Goal: Book appointment/travel/reservation

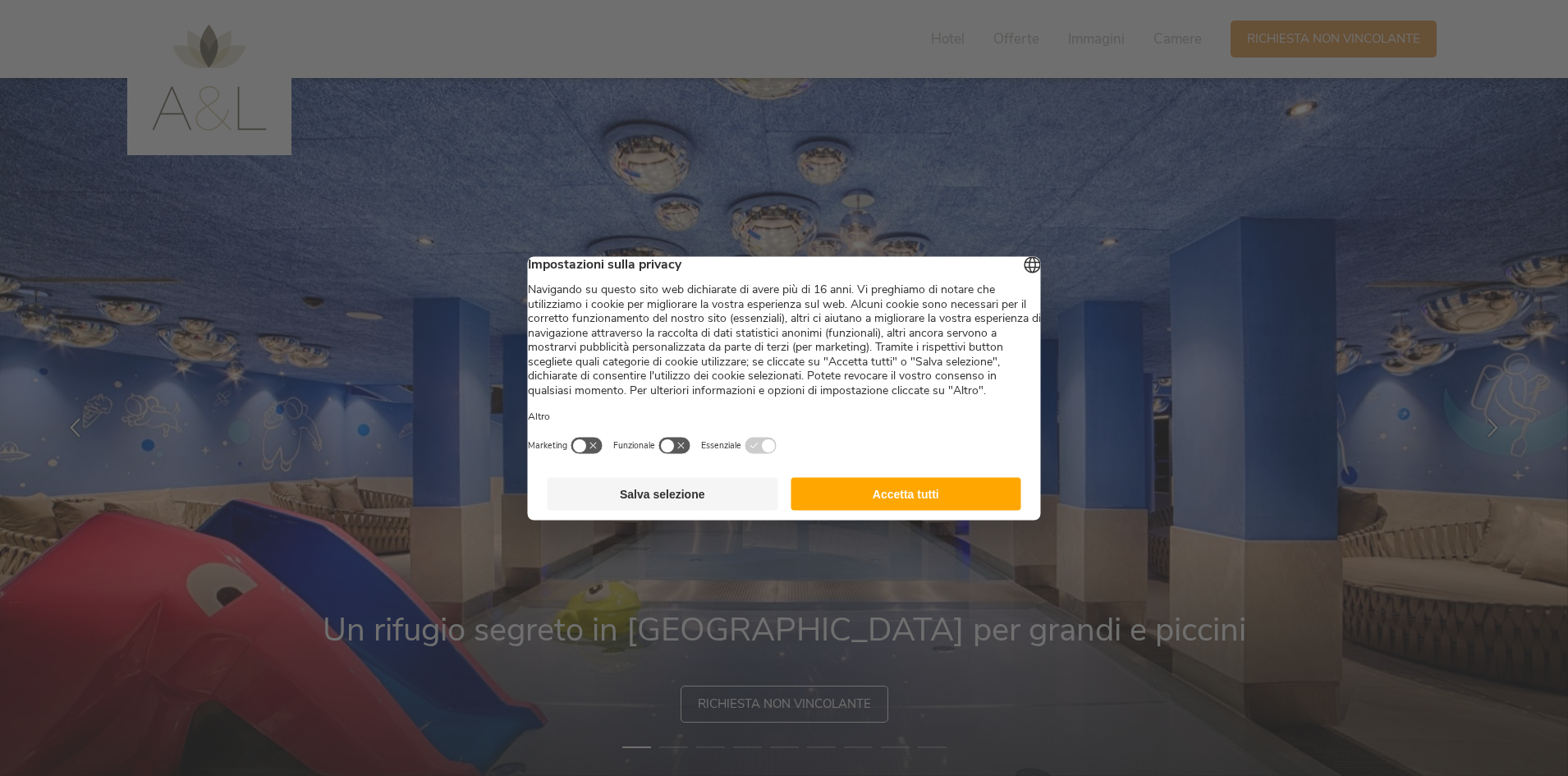
click at [928, 504] on button "Accetta tutti" at bounding box center [905, 494] width 230 height 33
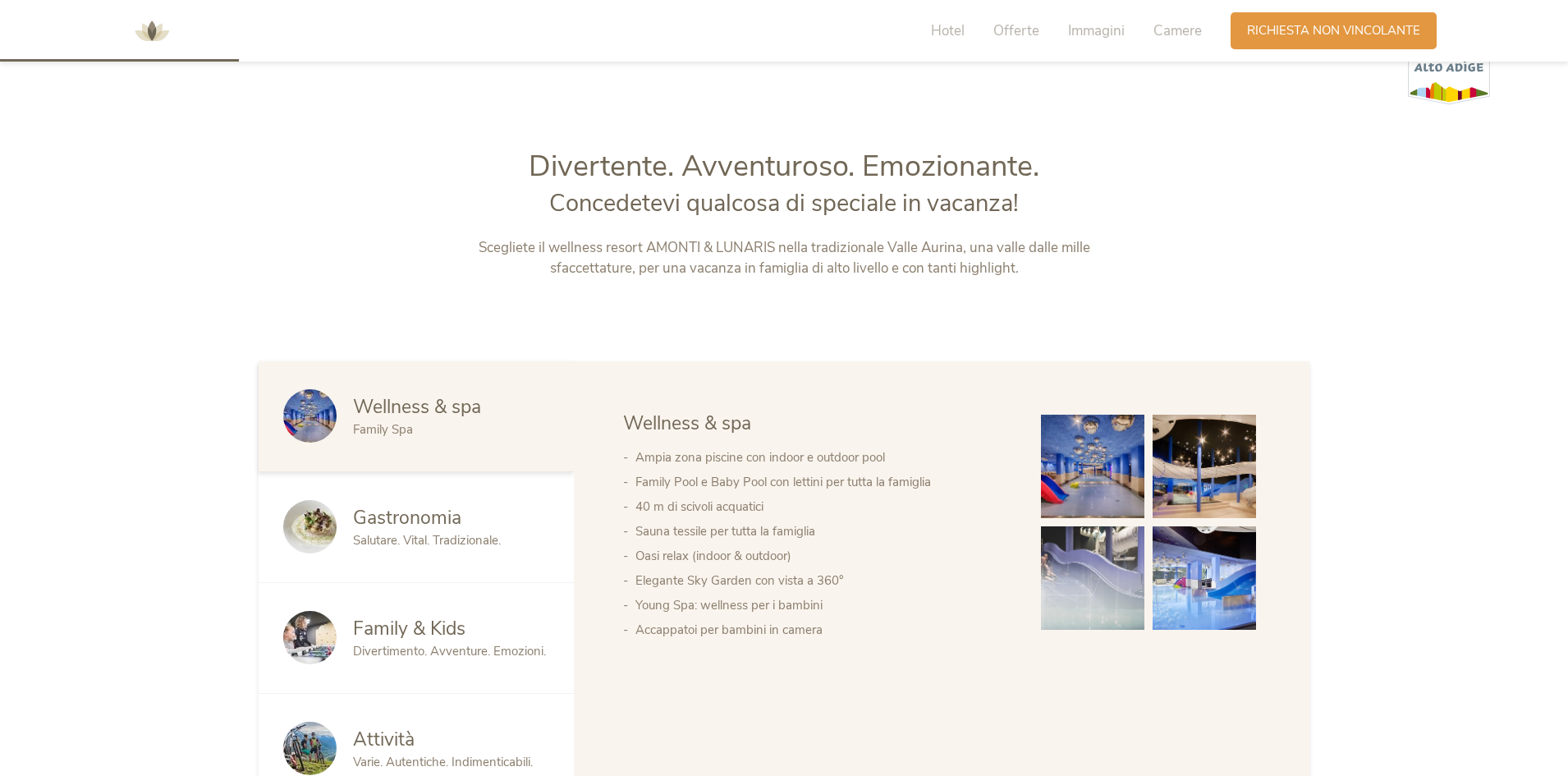
scroll to position [821, 0]
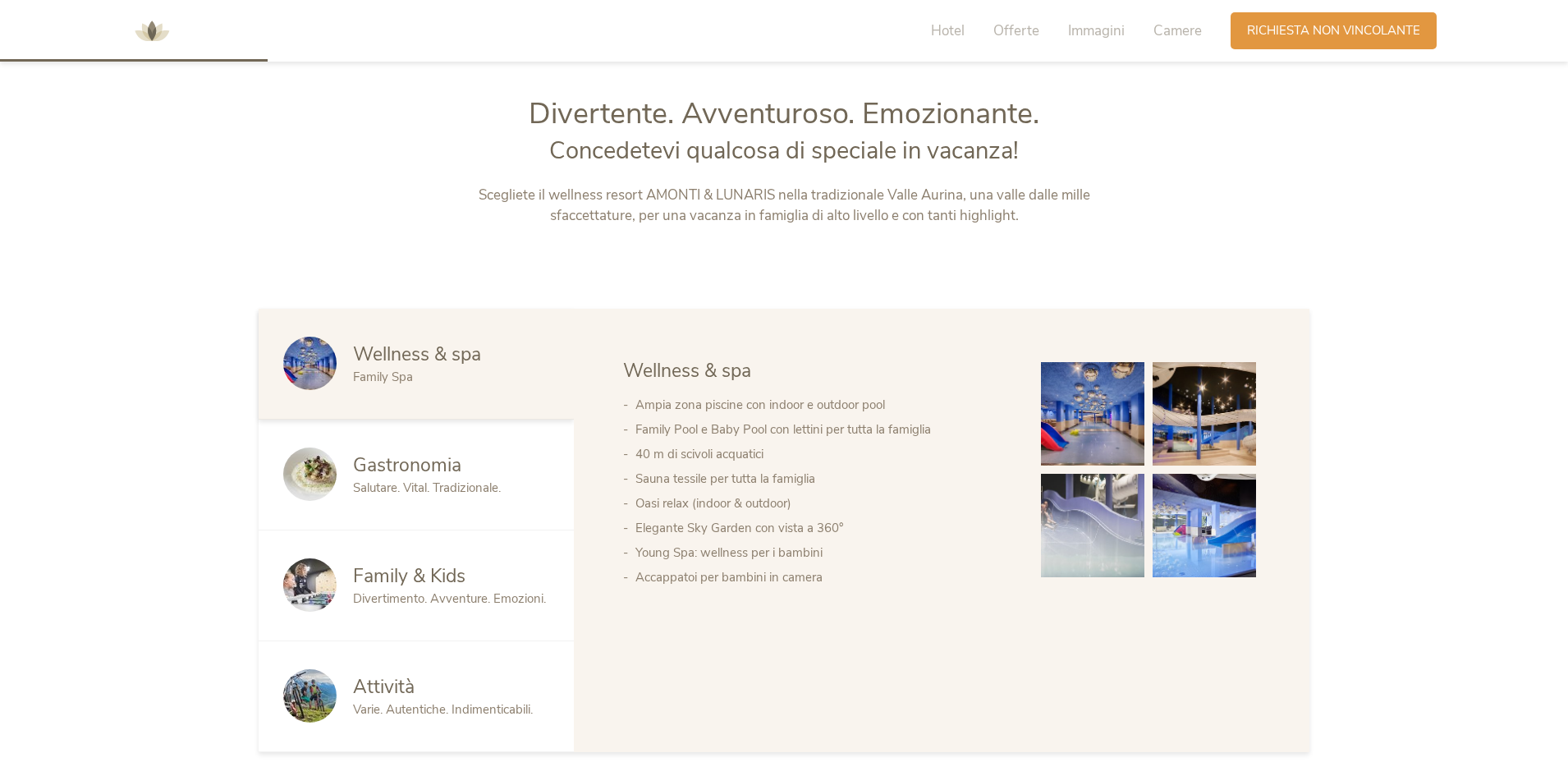
click at [1087, 511] on img at bounding box center [1093, 525] width 103 height 103
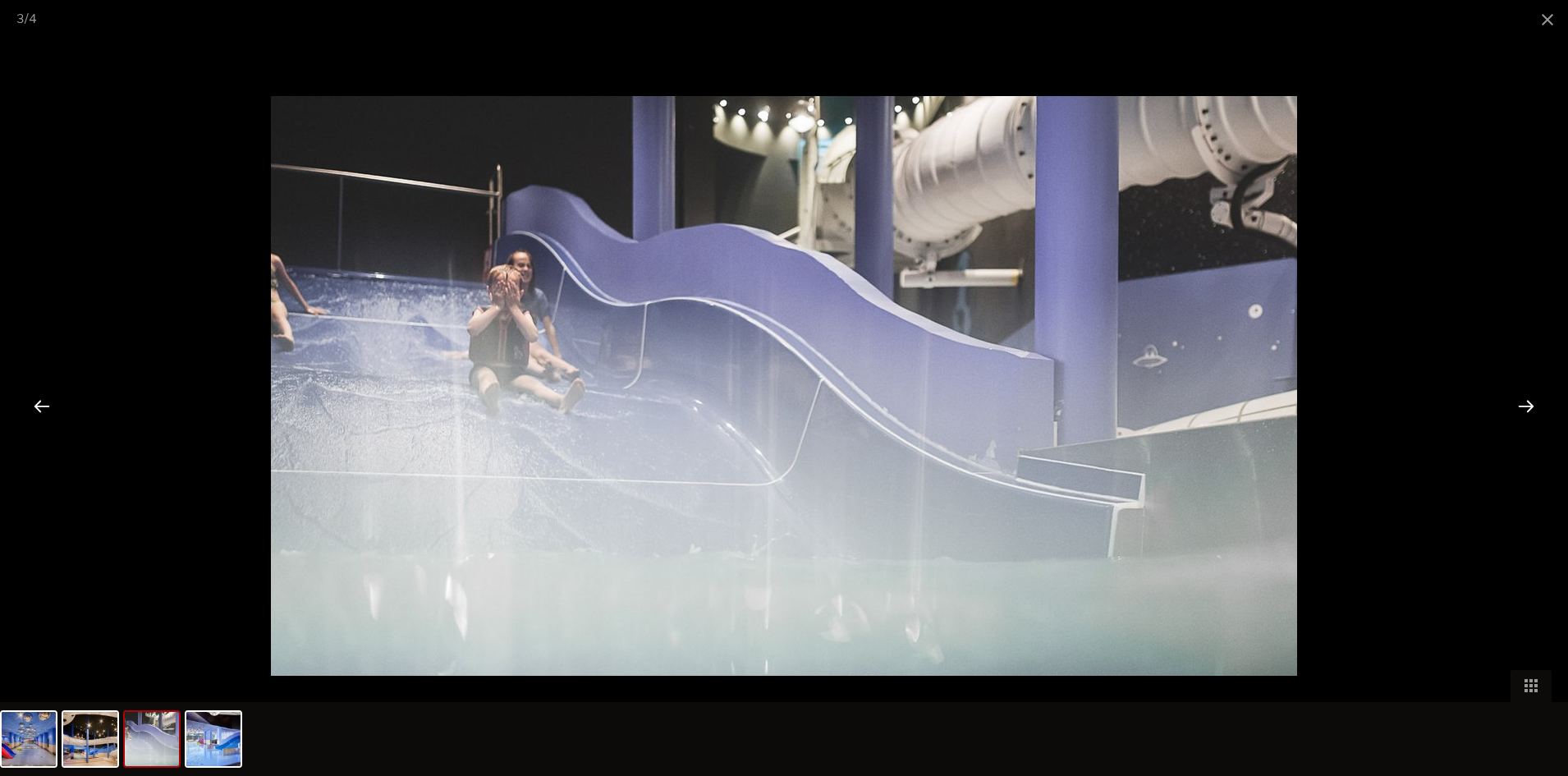
click at [1531, 408] on div at bounding box center [1526, 406] width 51 height 51
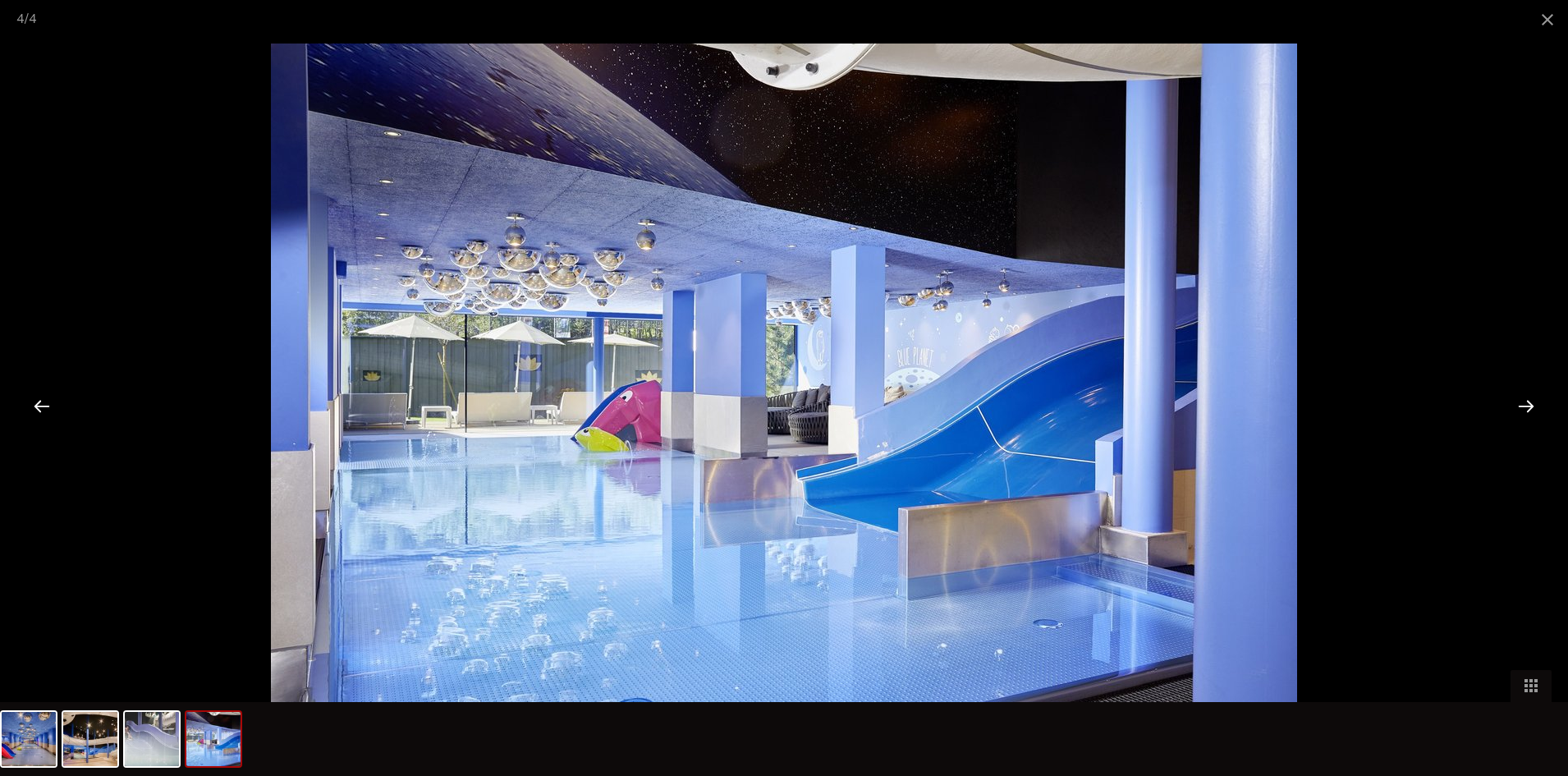
click at [1531, 408] on div at bounding box center [1526, 406] width 51 height 51
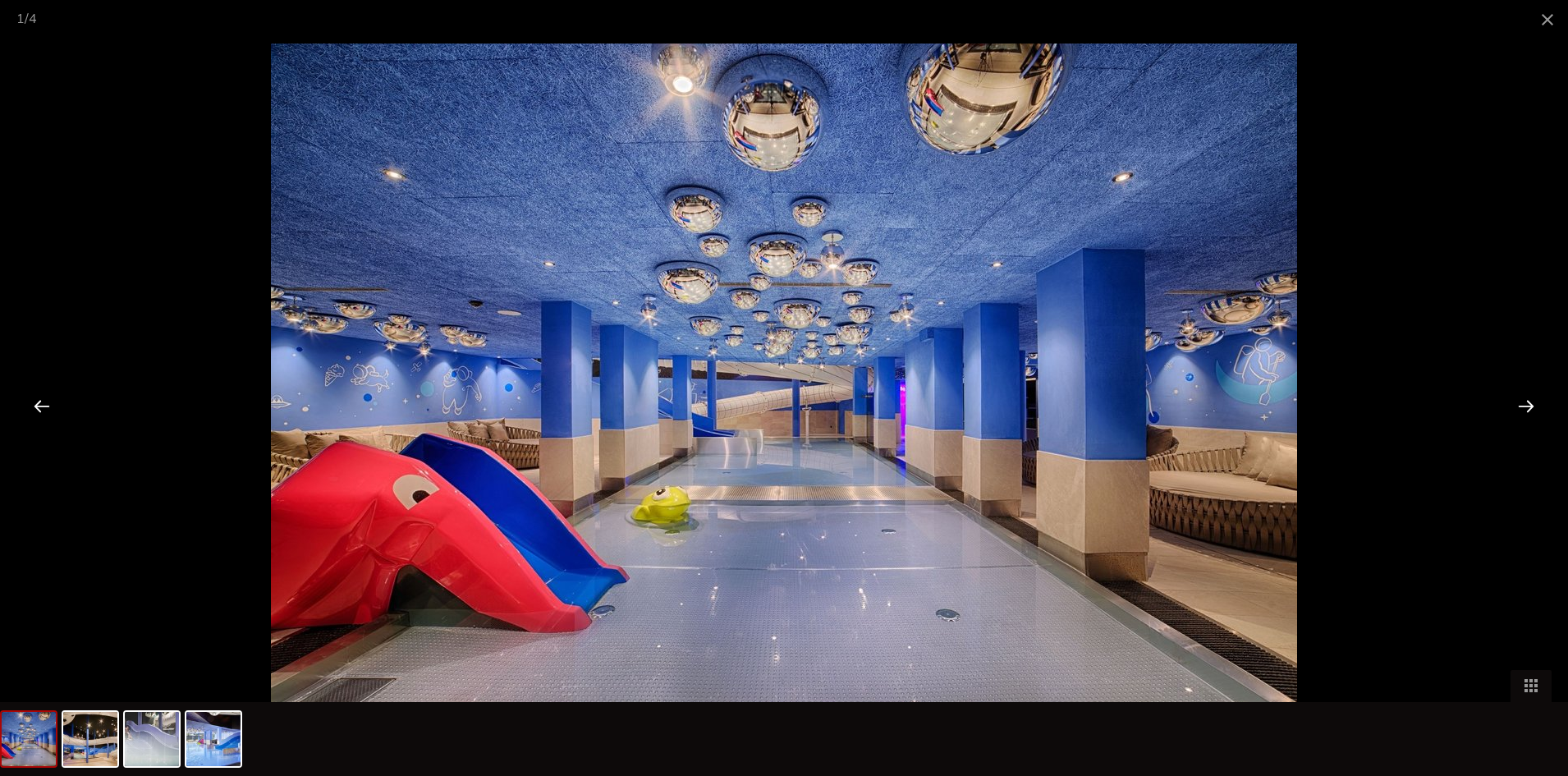
click at [1531, 408] on div at bounding box center [1526, 406] width 51 height 51
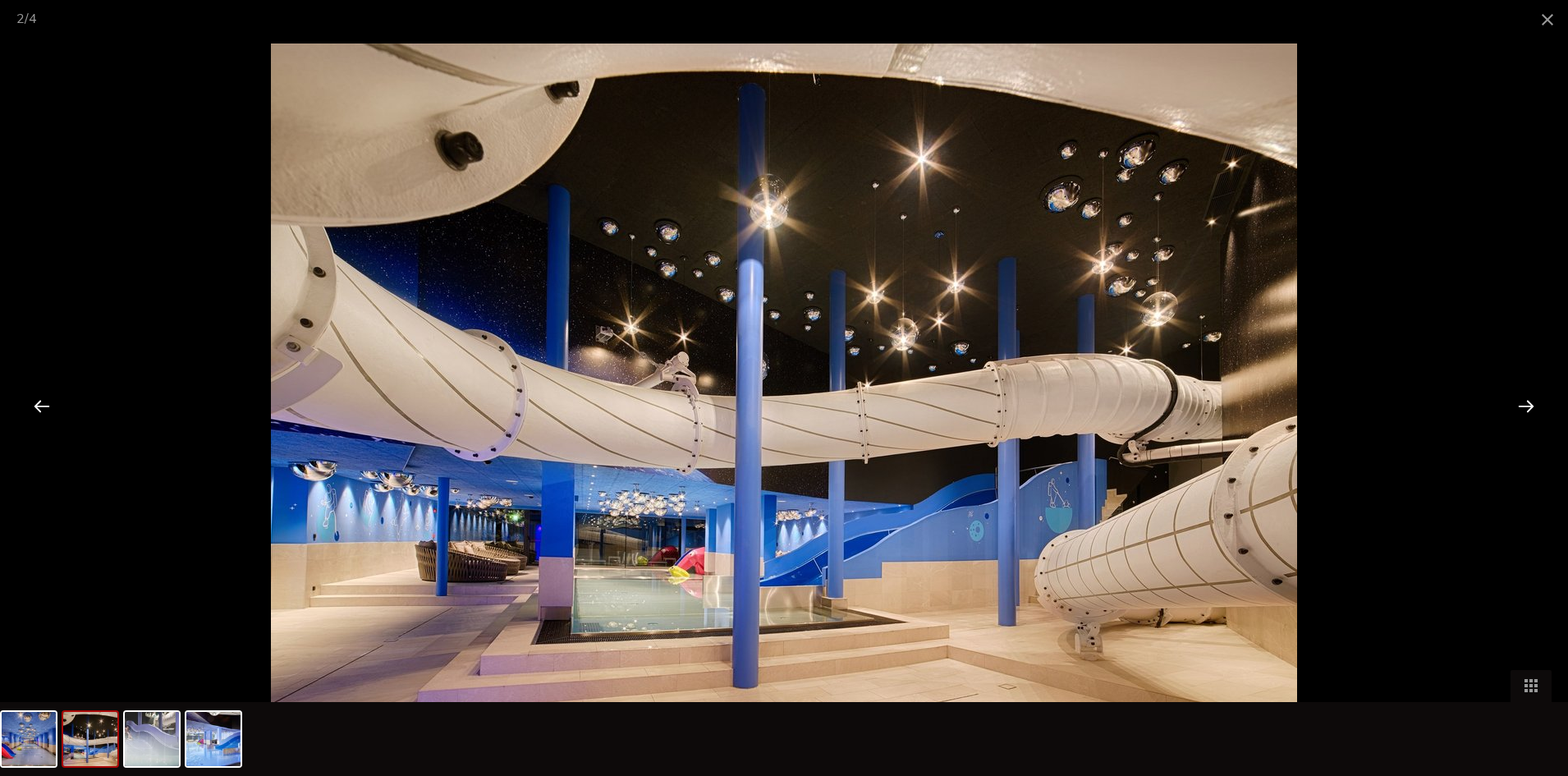
click at [1531, 408] on div at bounding box center [1526, 406] width 51 height 51
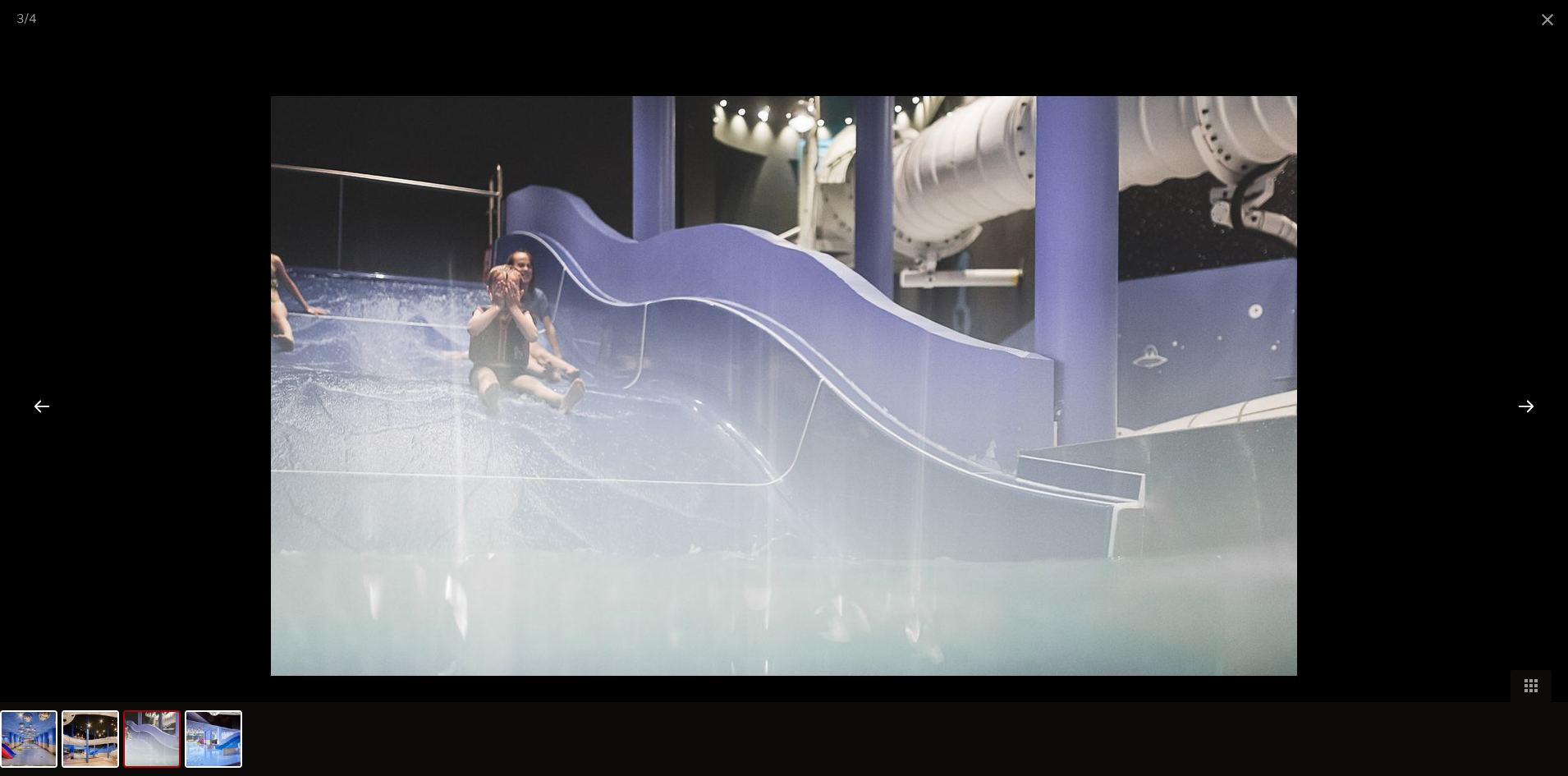
click at [43, 408] on div at bounding box center [42, 406] width 51 height 51
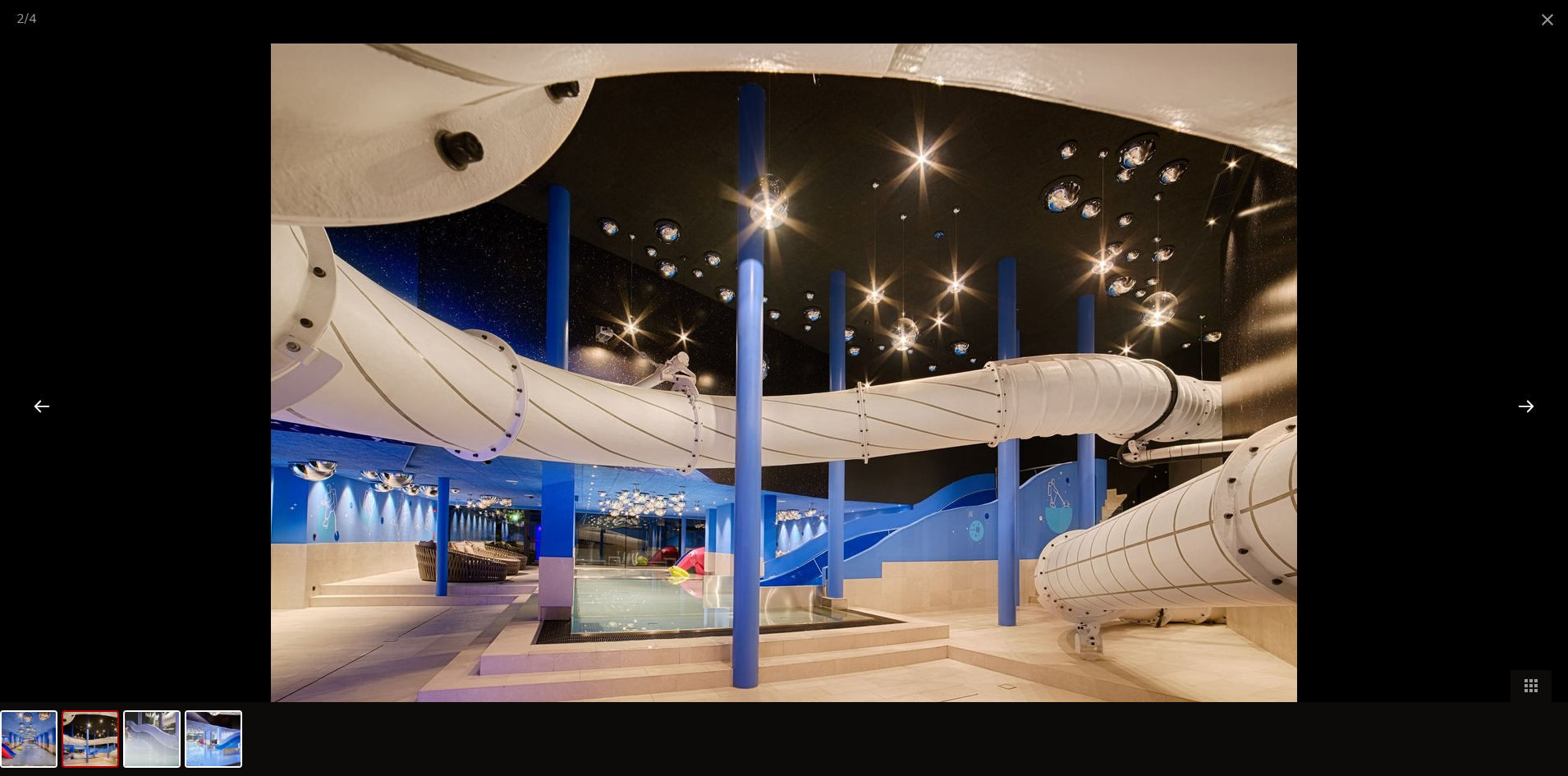
click at [1536, 409] on div at bounding box center [1526, 406] width 51 height 51
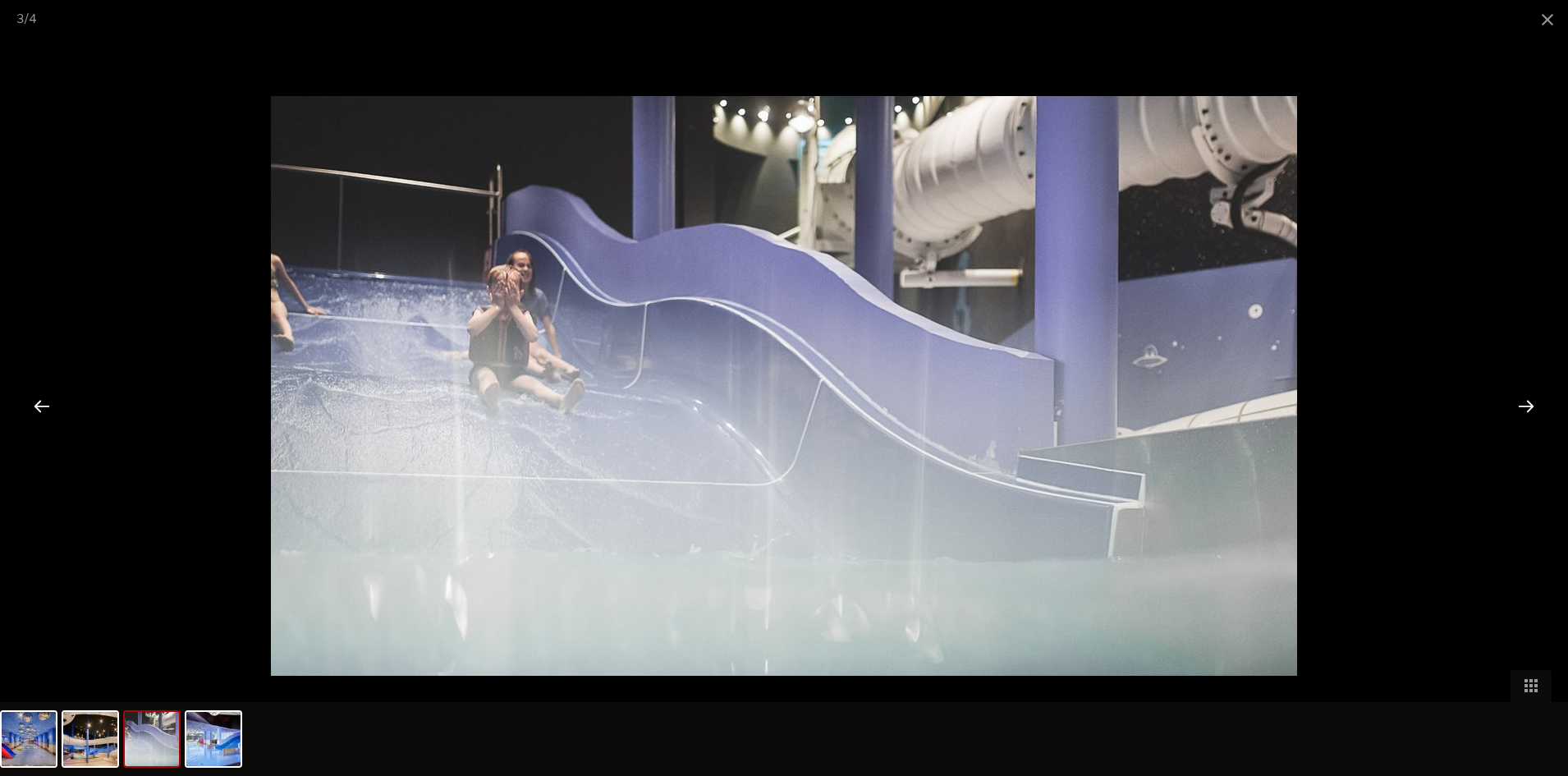
click at [1536, 409] on div at bounding box center [1526, 406] width 51 height 51
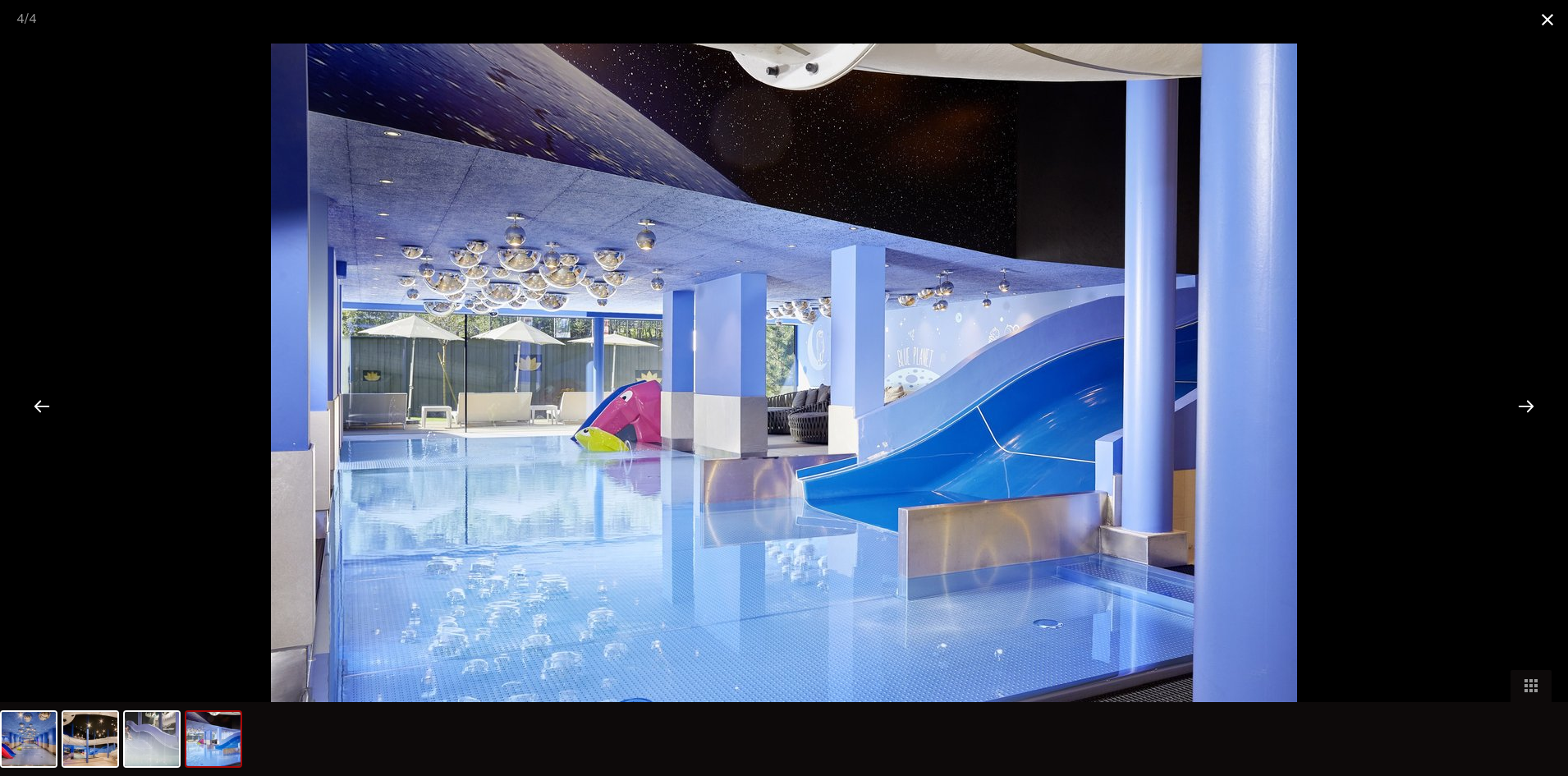
click at [1552, 25] on span at bounding box center [1548, 20] width 41 height 39
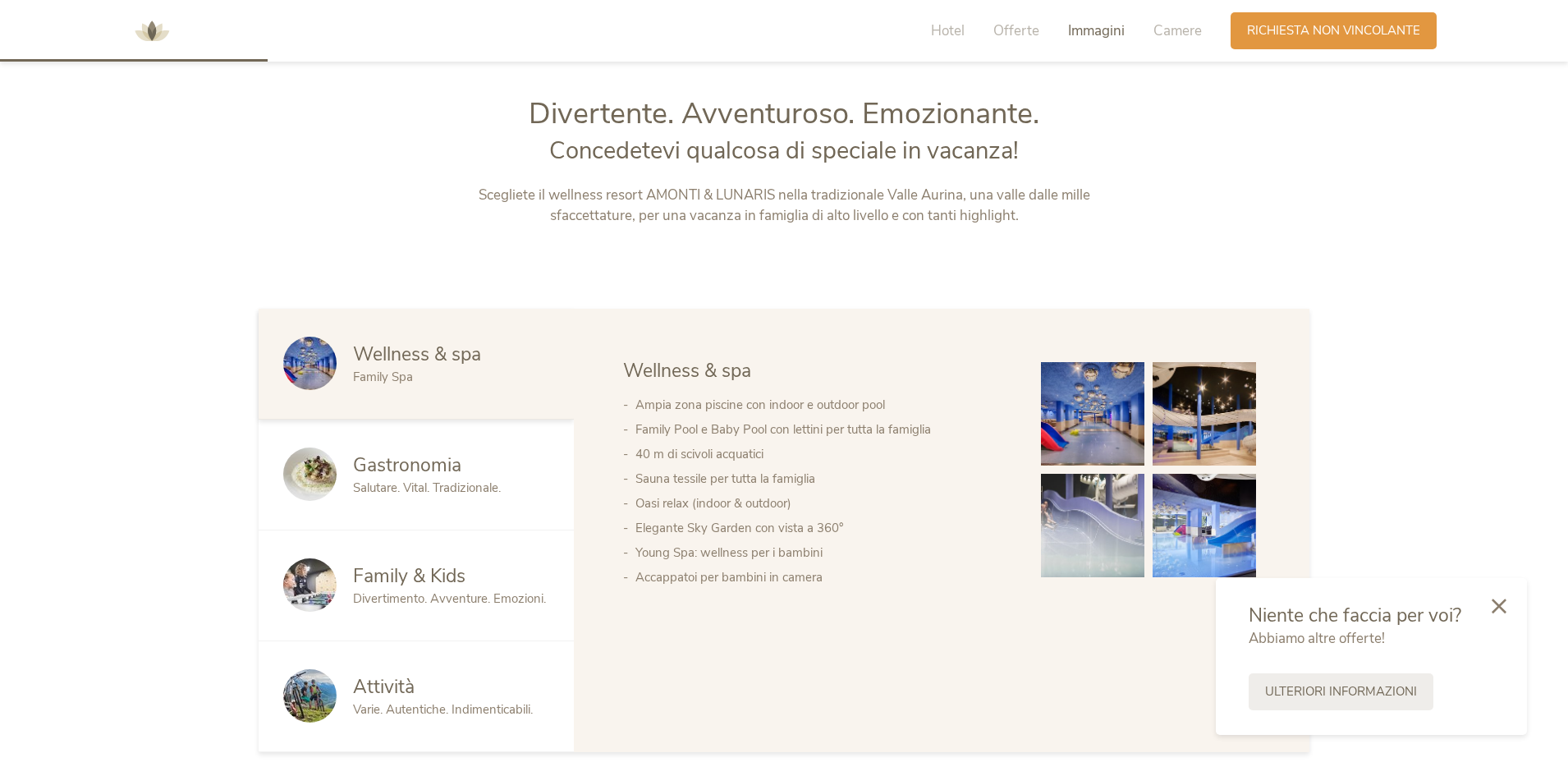
click at [1076, 34] on span "Immagini" at bounding box center [1097, 30] width 57 height 19
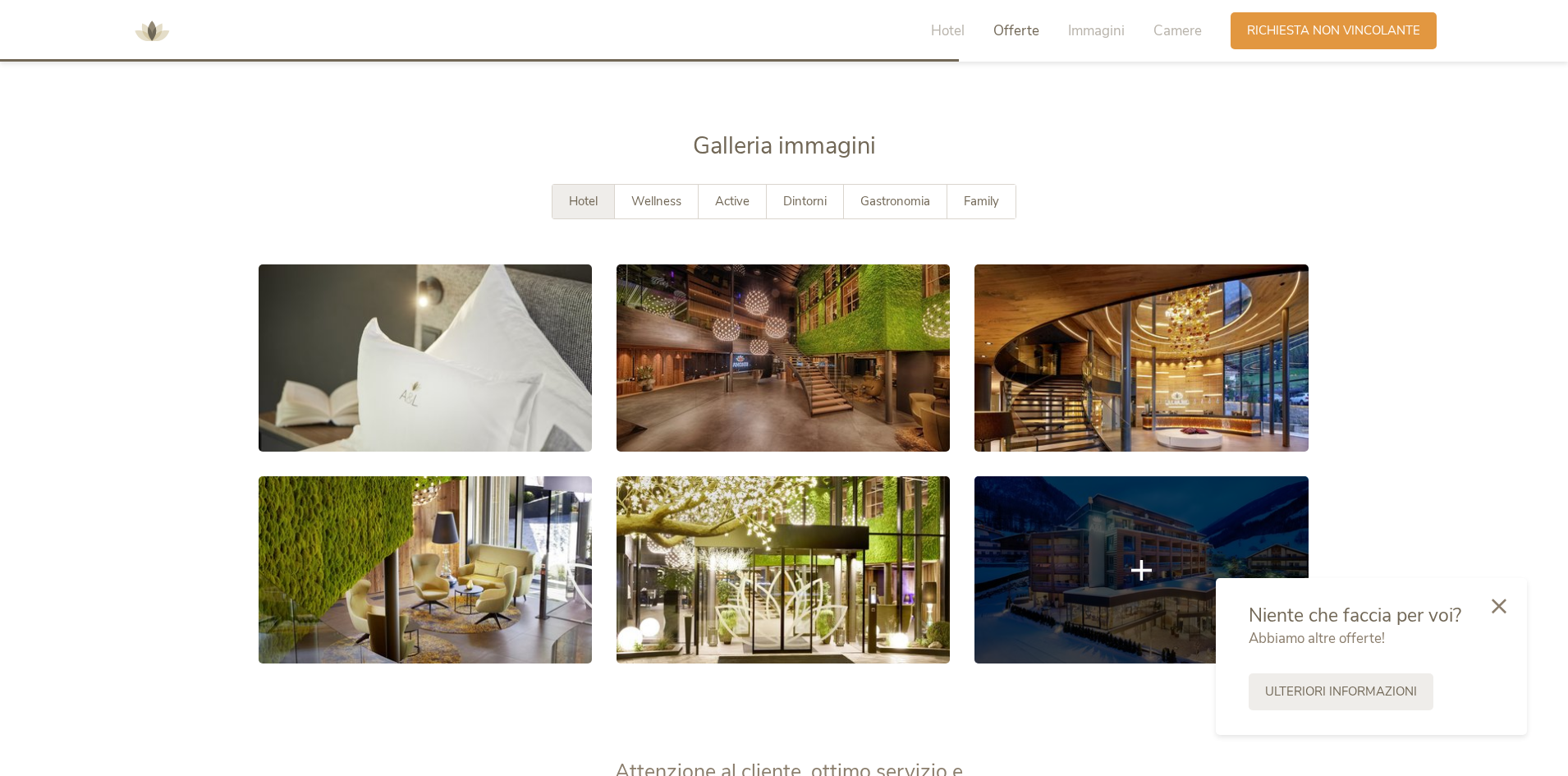
scroll to position [3030, 0]
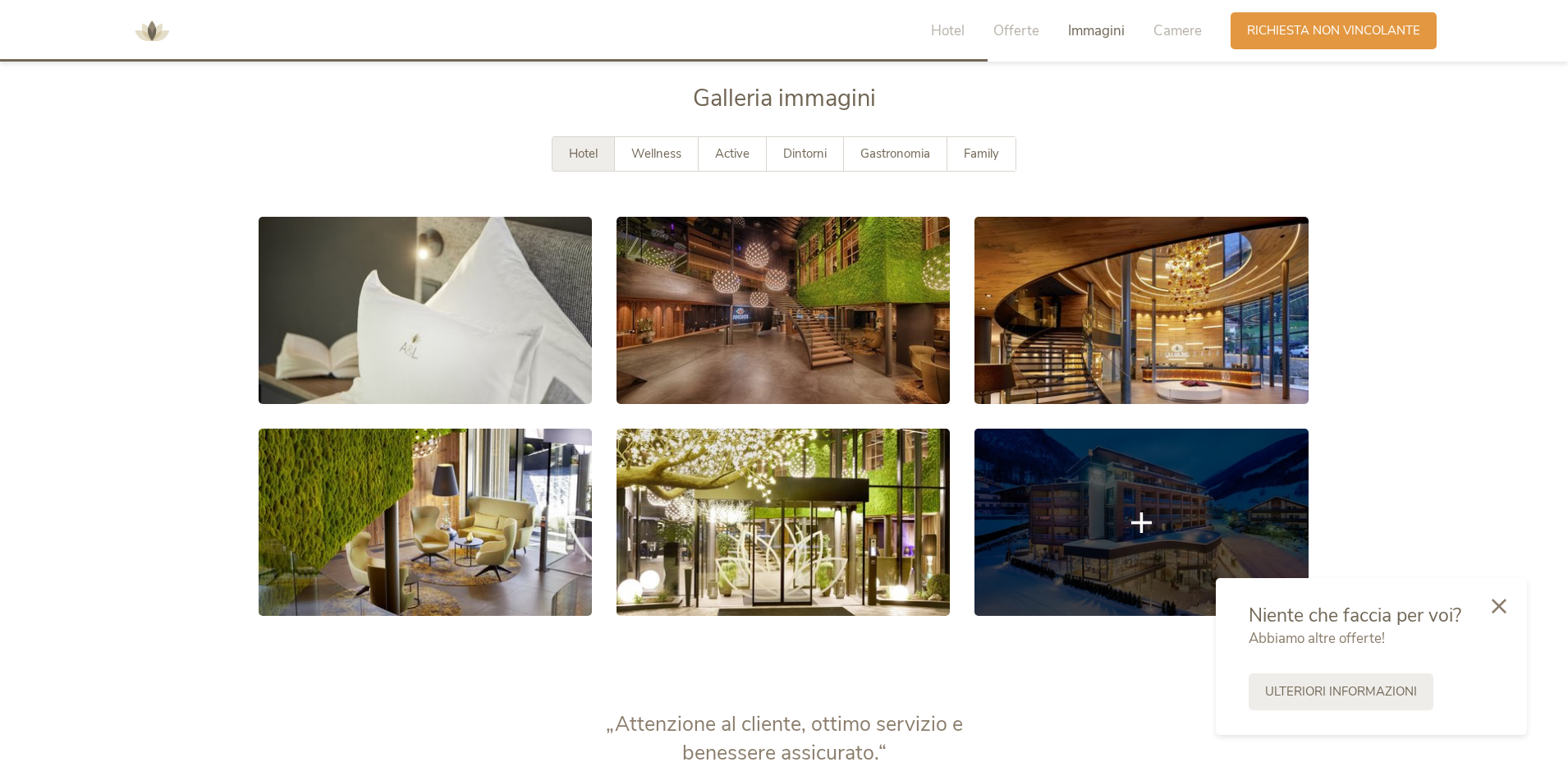
click at [1134, 520] on icon at bounding box center [1141, 521] width 20 height 20
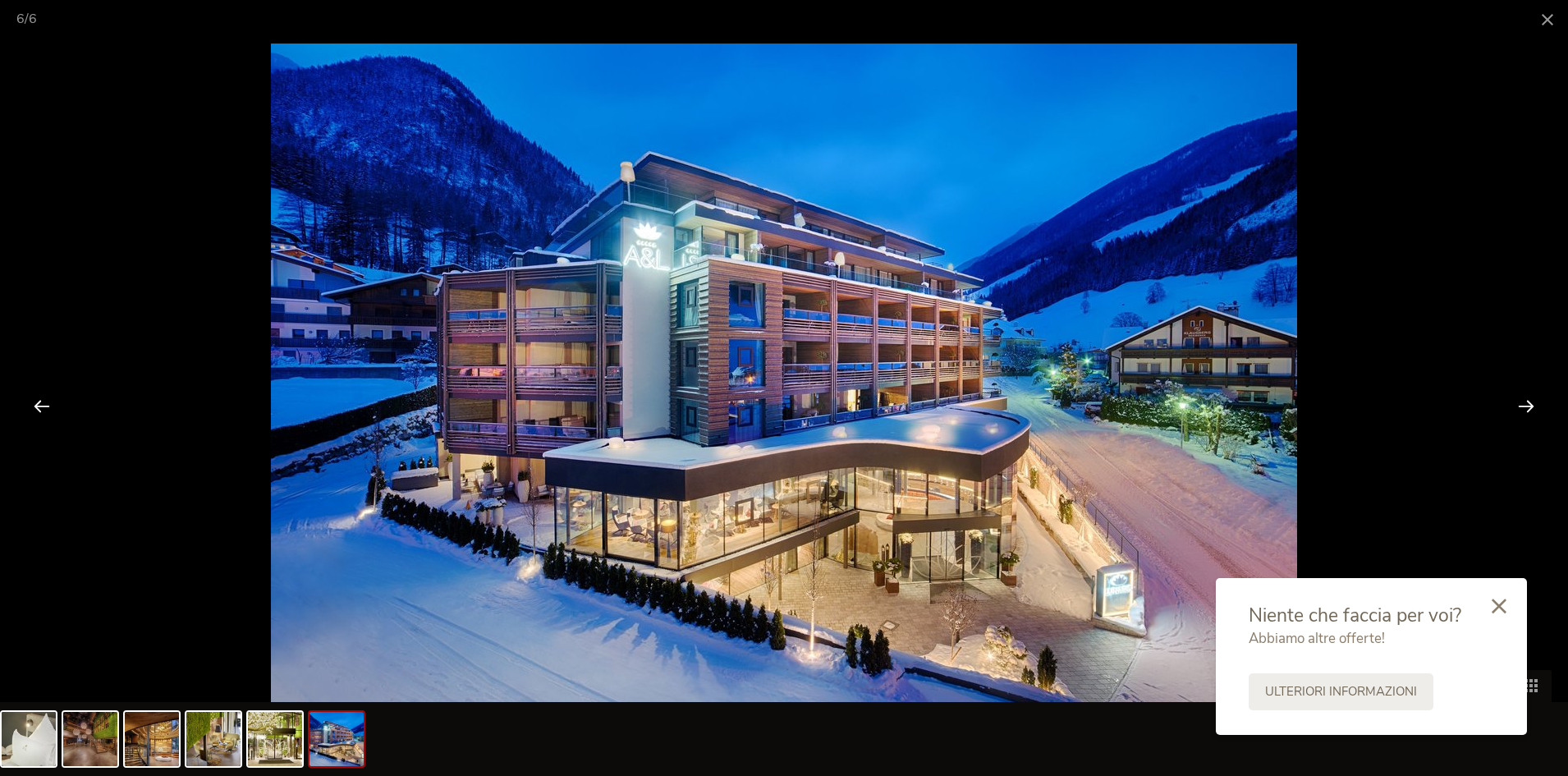
click at [1523, 403] on div at bounding box center [1526, 406] width 51 height 51
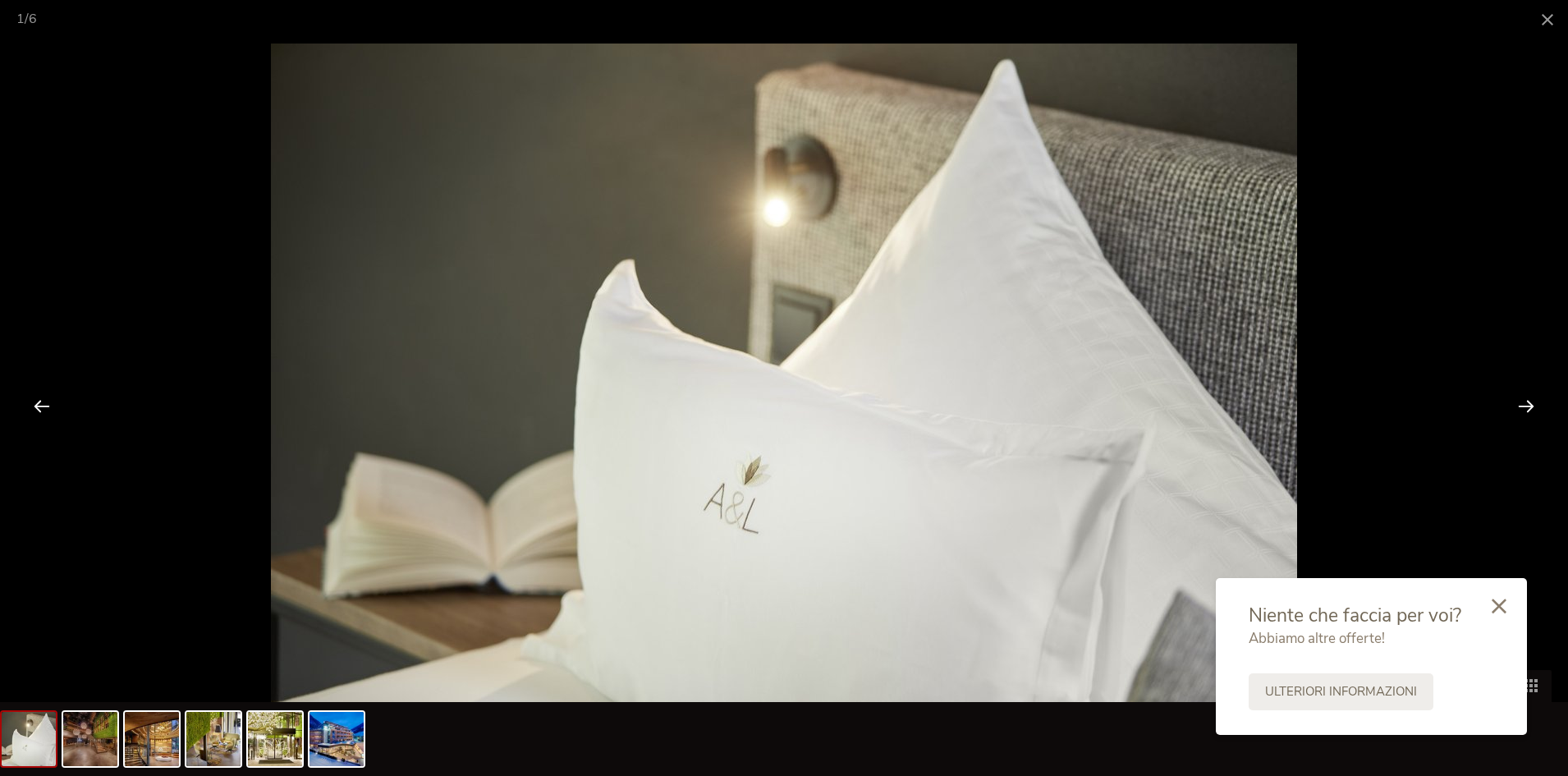
click at [1523, 403] on div at bounding box center [1526, 406] width 51 height 51
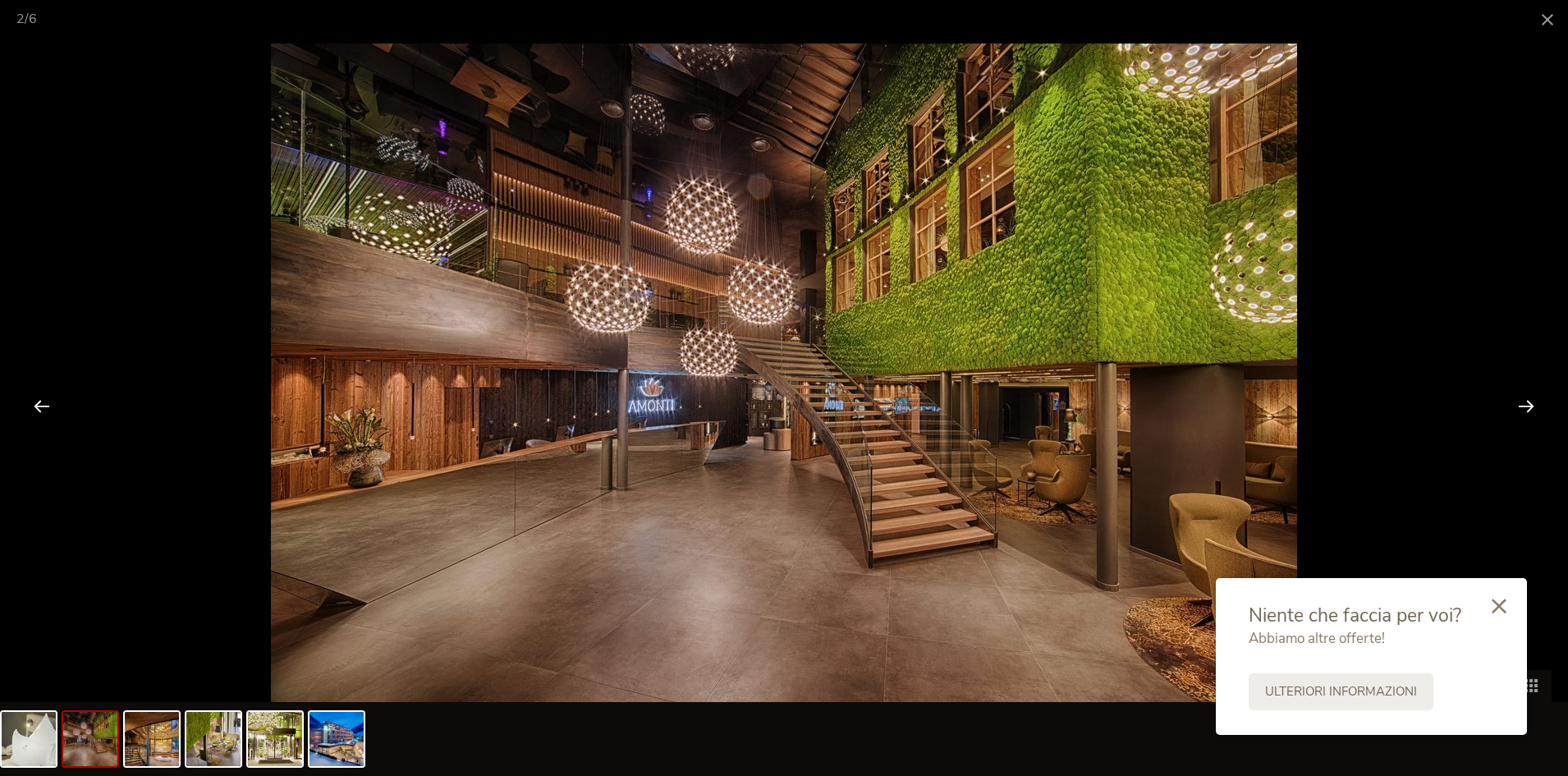
click at [1523, 403] on div at bounding box center [1526, 406] width 51 height 51
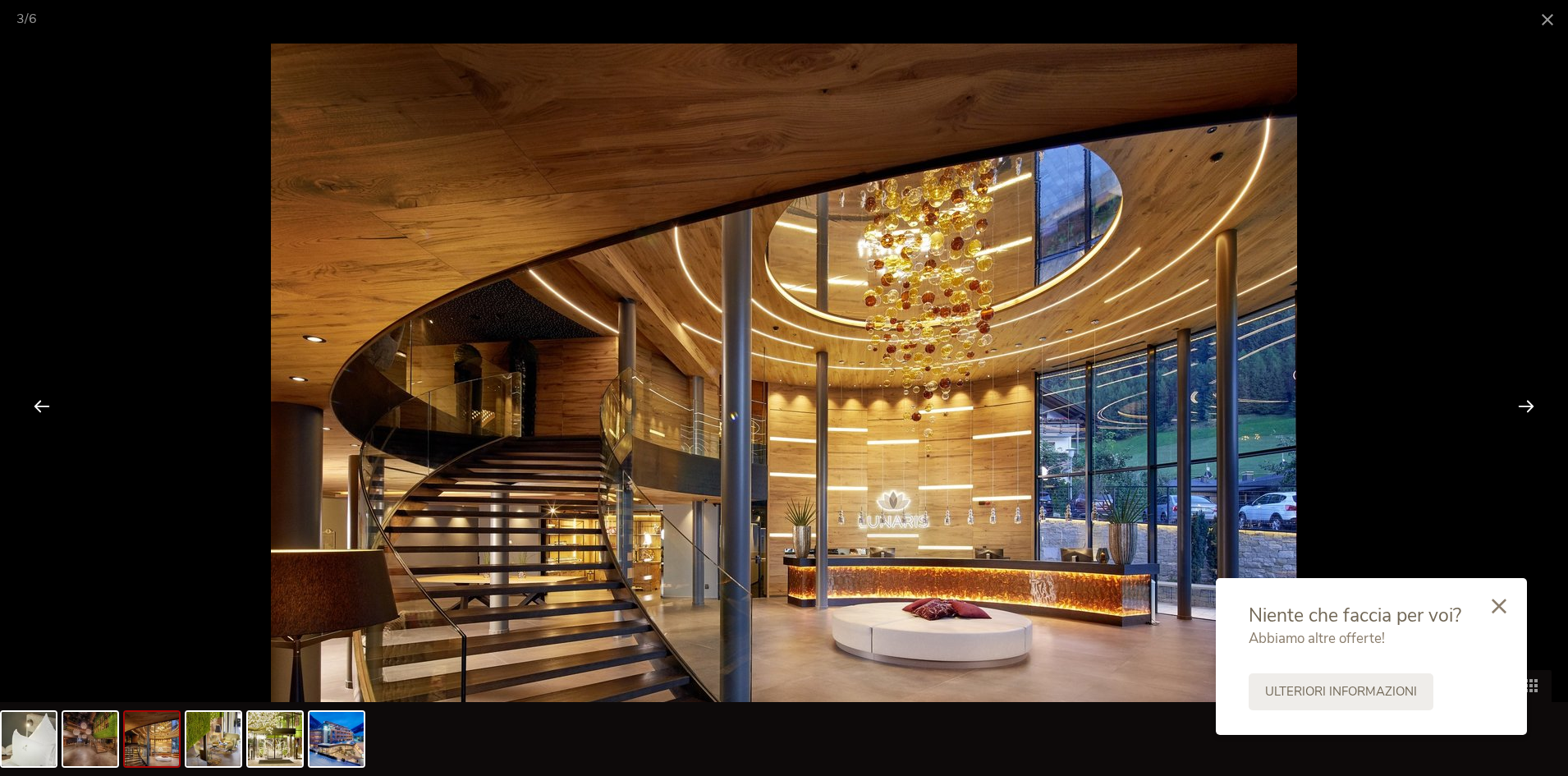
click at [1523, 403] on div at bounding box center [1526, 406] width 51 height 51
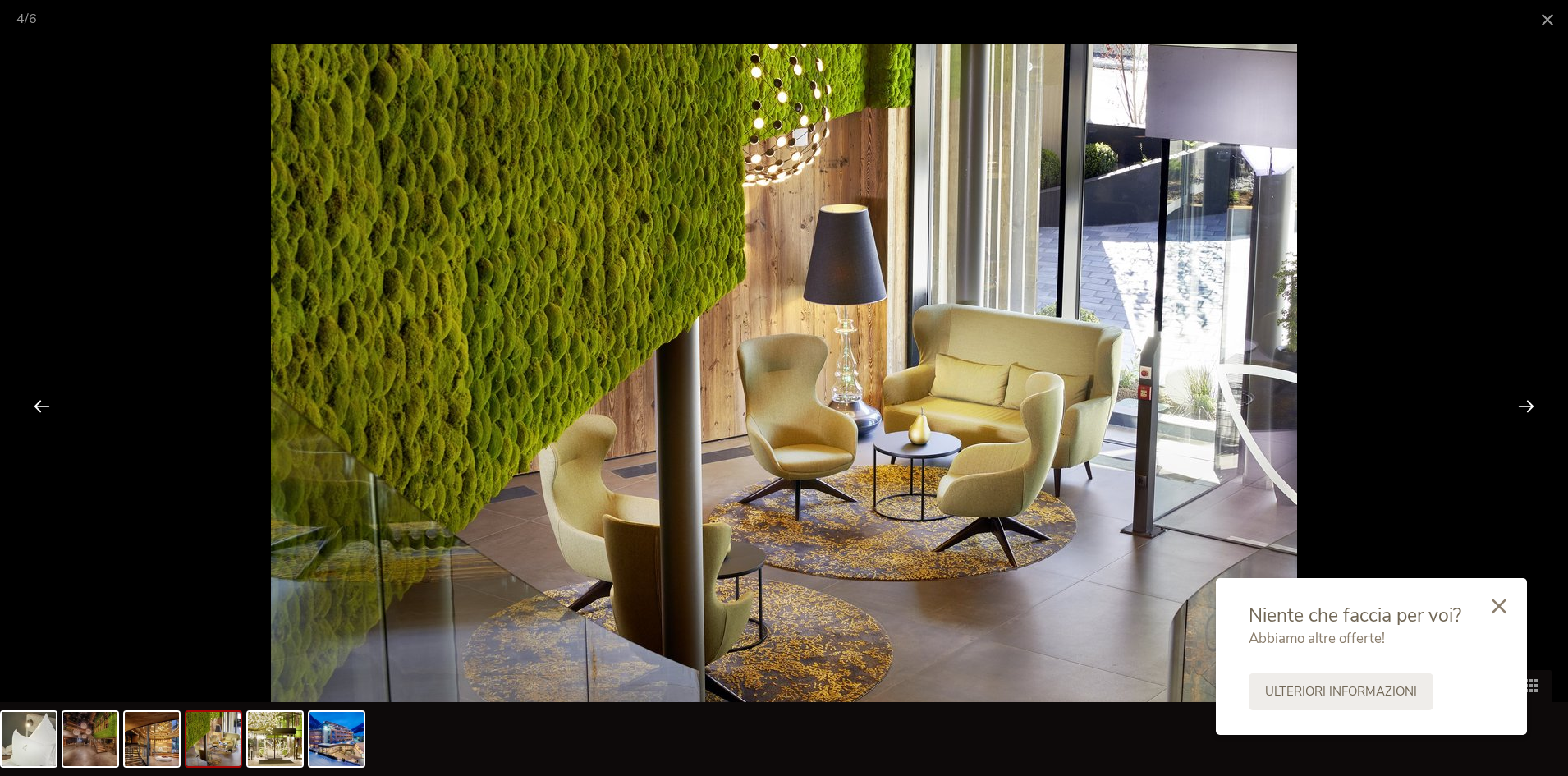
click at [1522, 401] on div at bounding box center [1526, 406] width 51 height 51
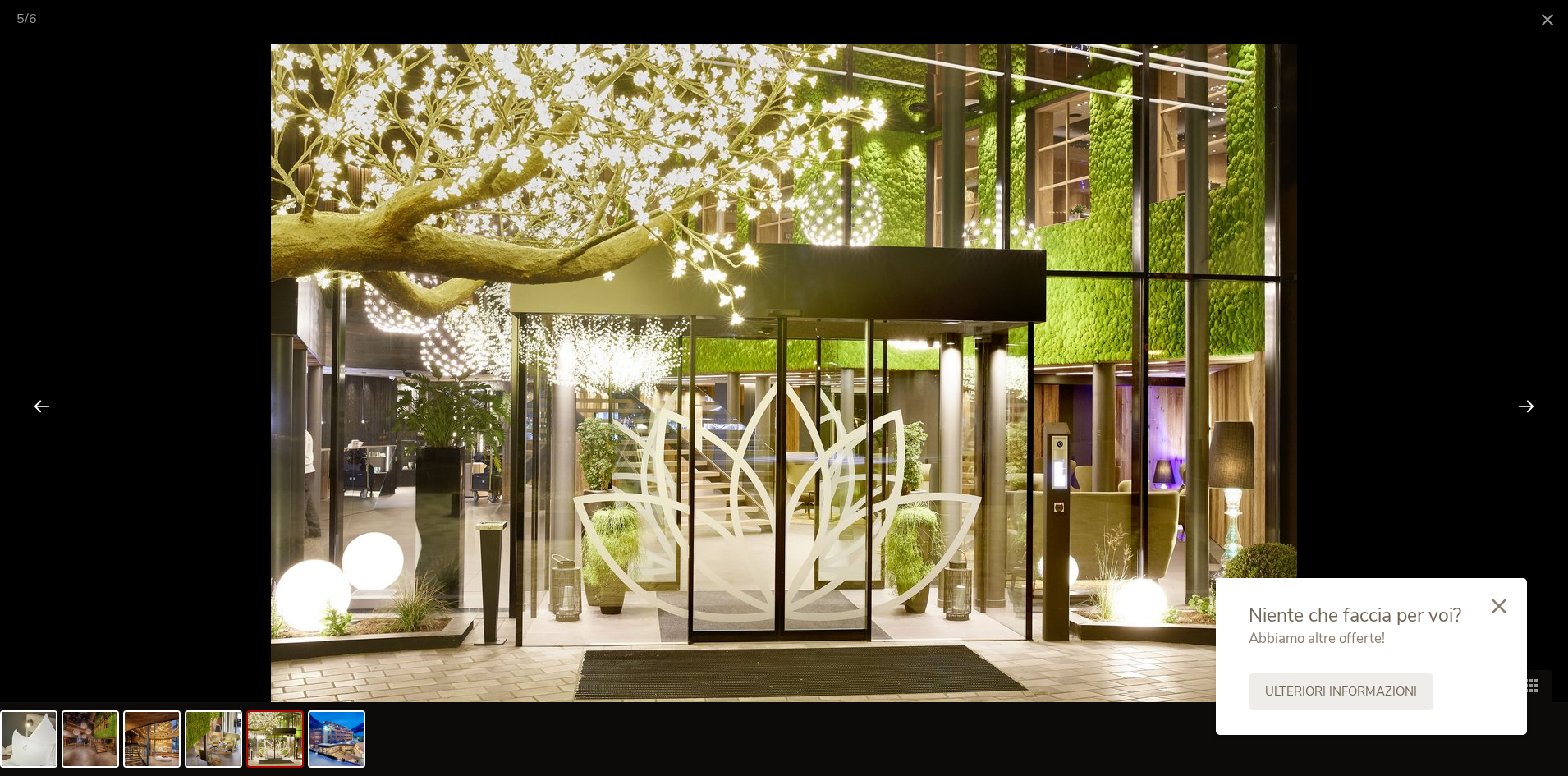
click at [1522, 401] on div at bounding box center [1526, 406] width 51 height 51
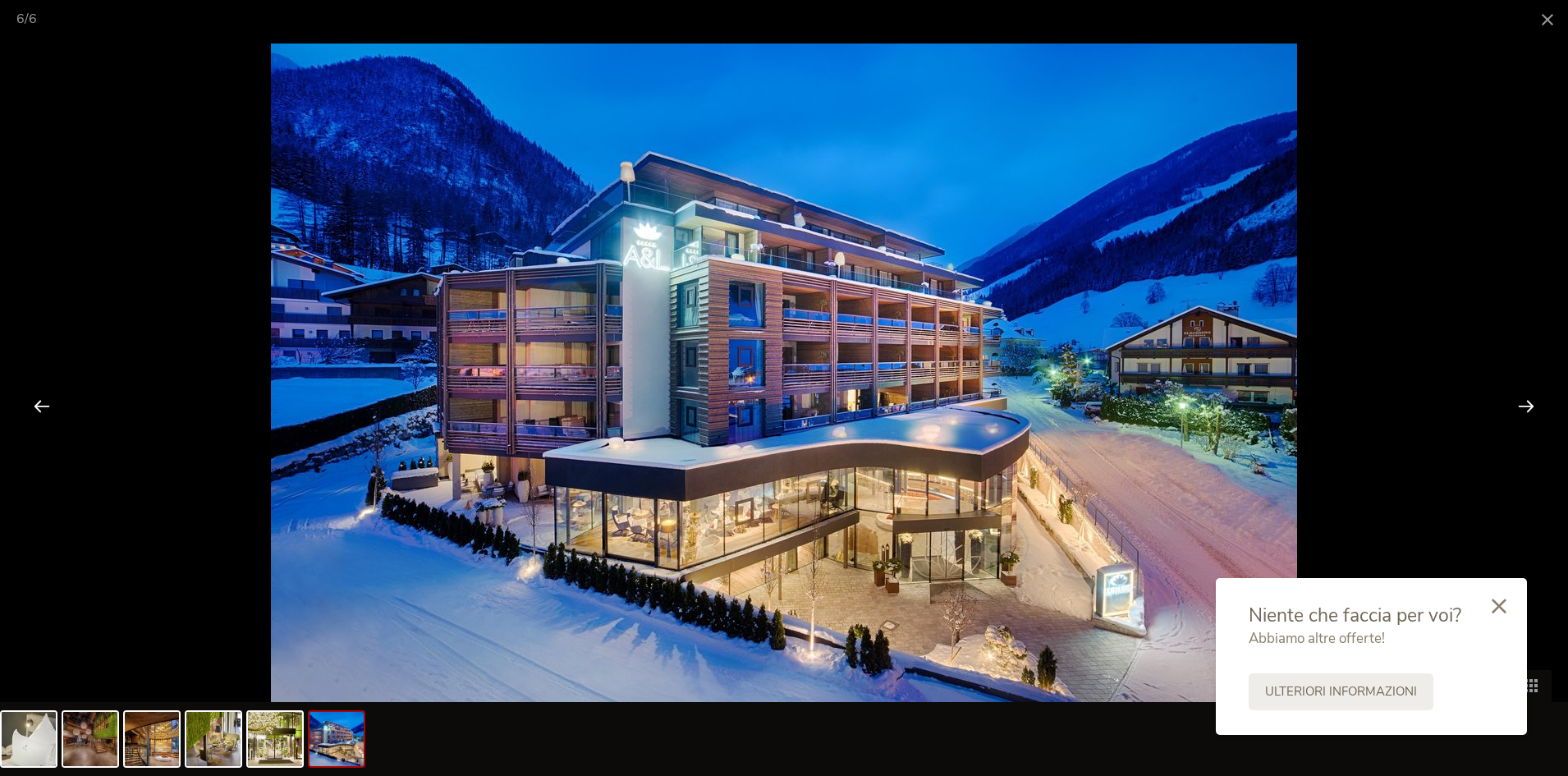
click at [1522, 401] on div at bounding box center [1526, 406] width 51 height 51
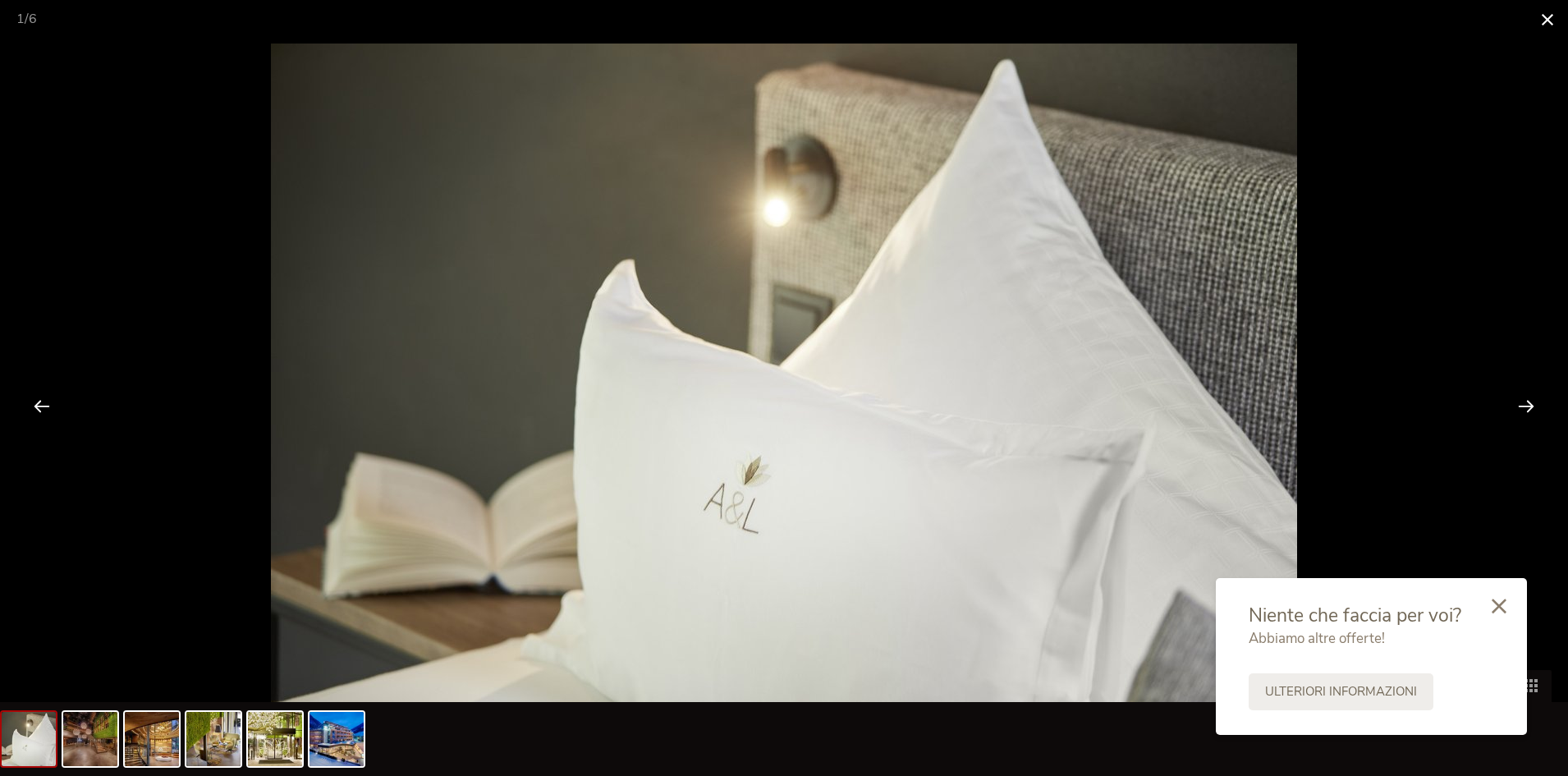
click at [1548, 18] on span at bounding box center [1548, 20] width 41 height 39
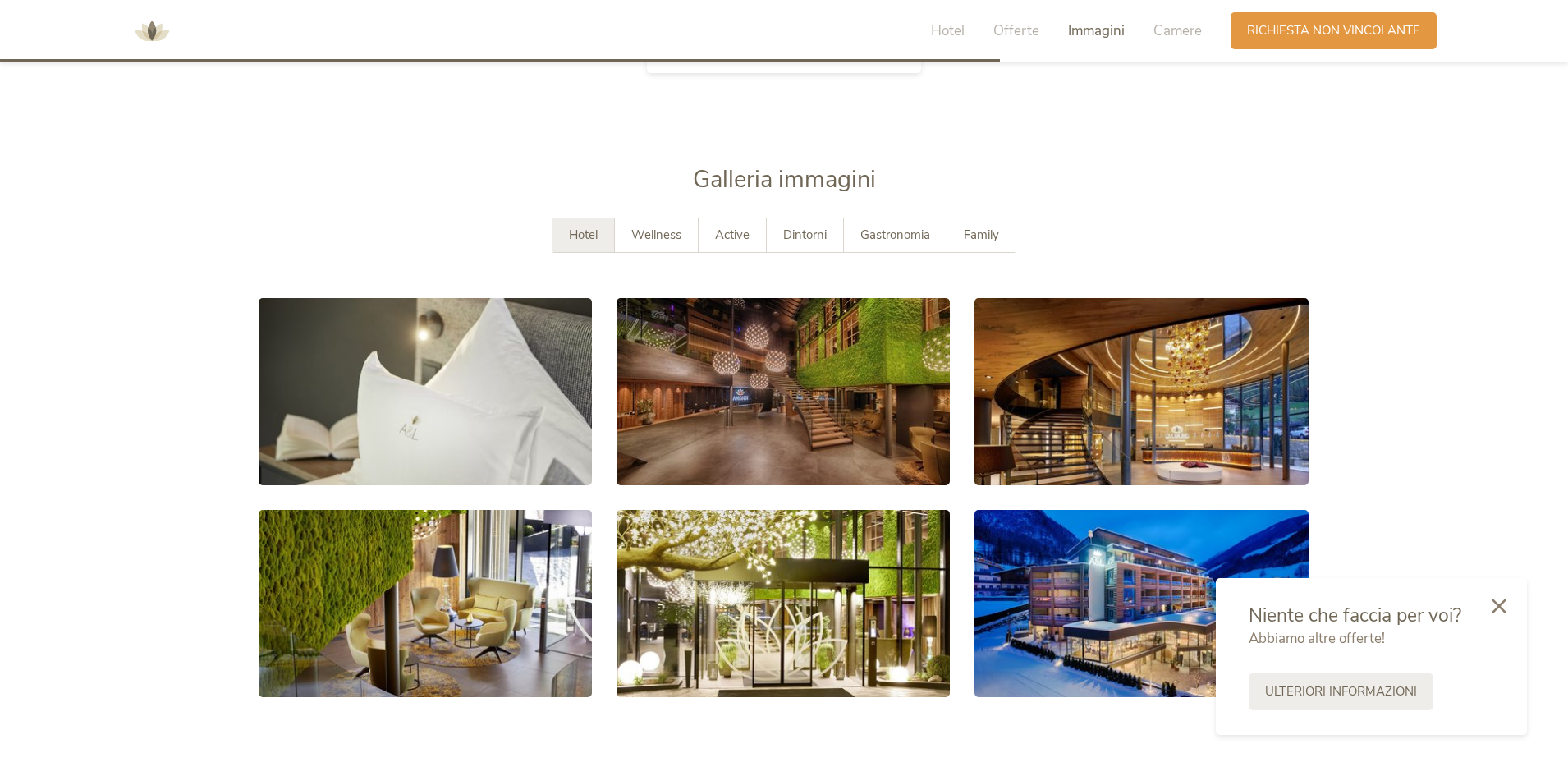
scroll to position [2948, 0]
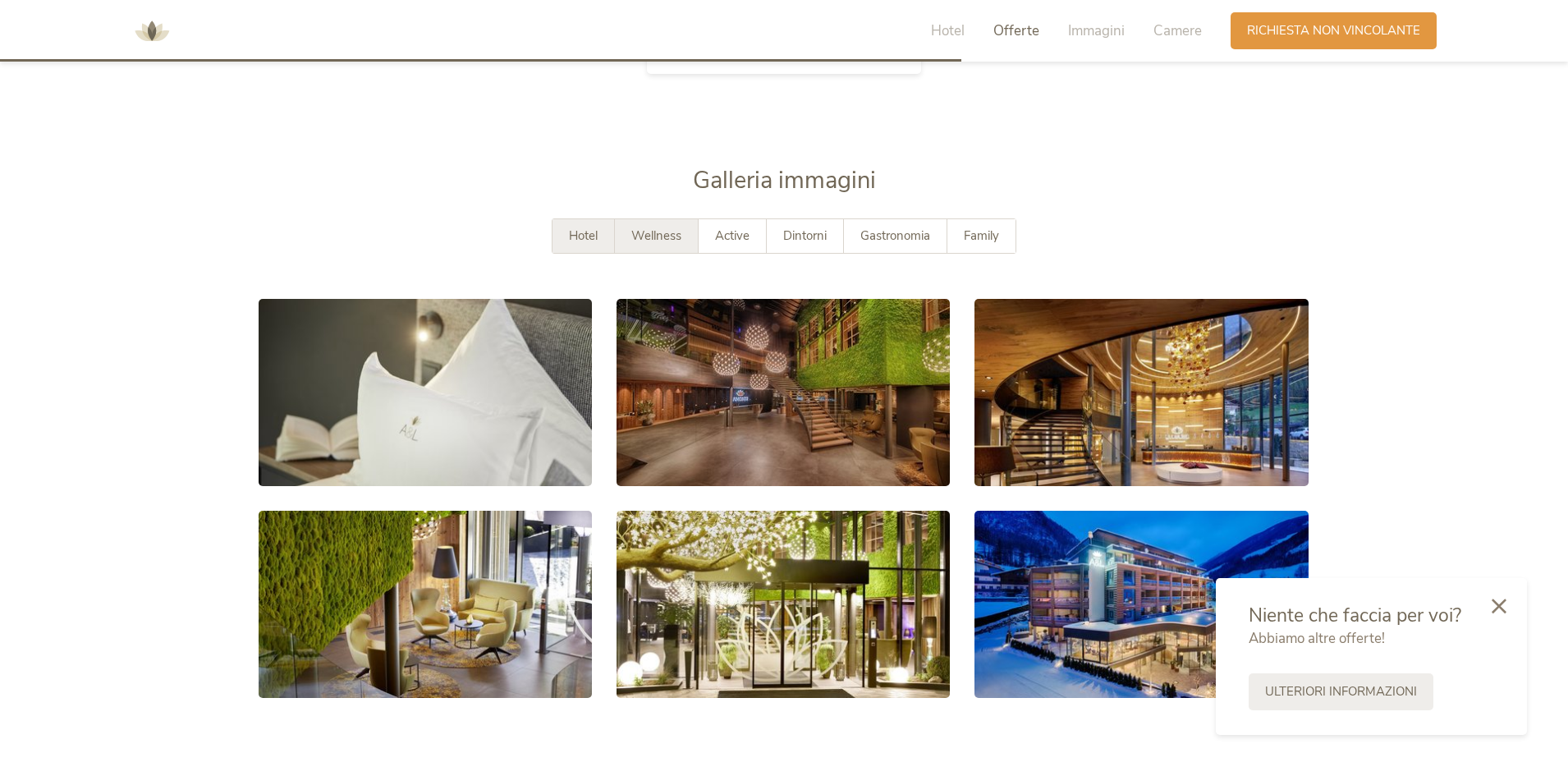
click at [651, 225] on div "Wellness" at bounding box center [657, 236] width 84 height 33
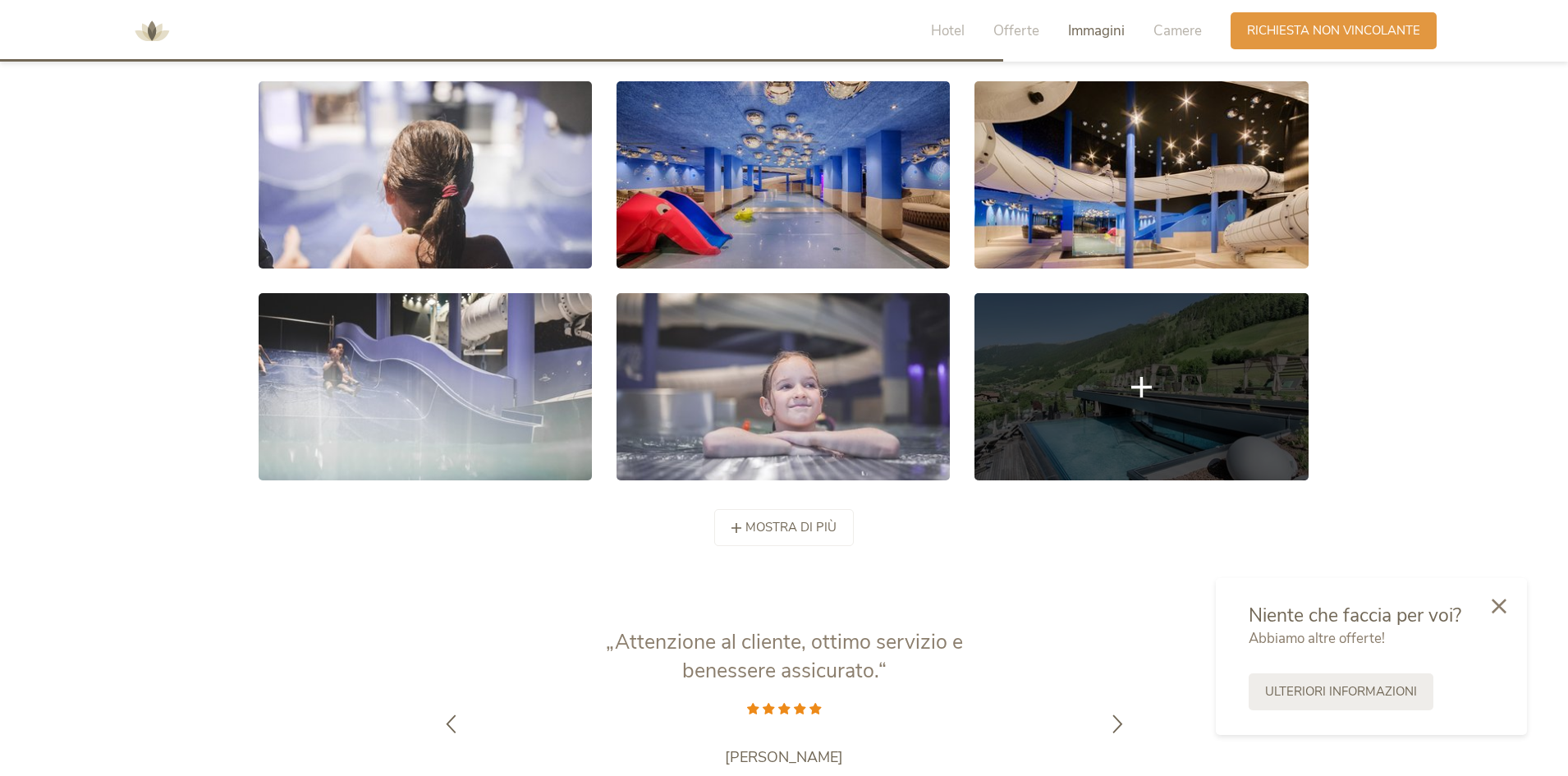
scroll to position [3195, 0]
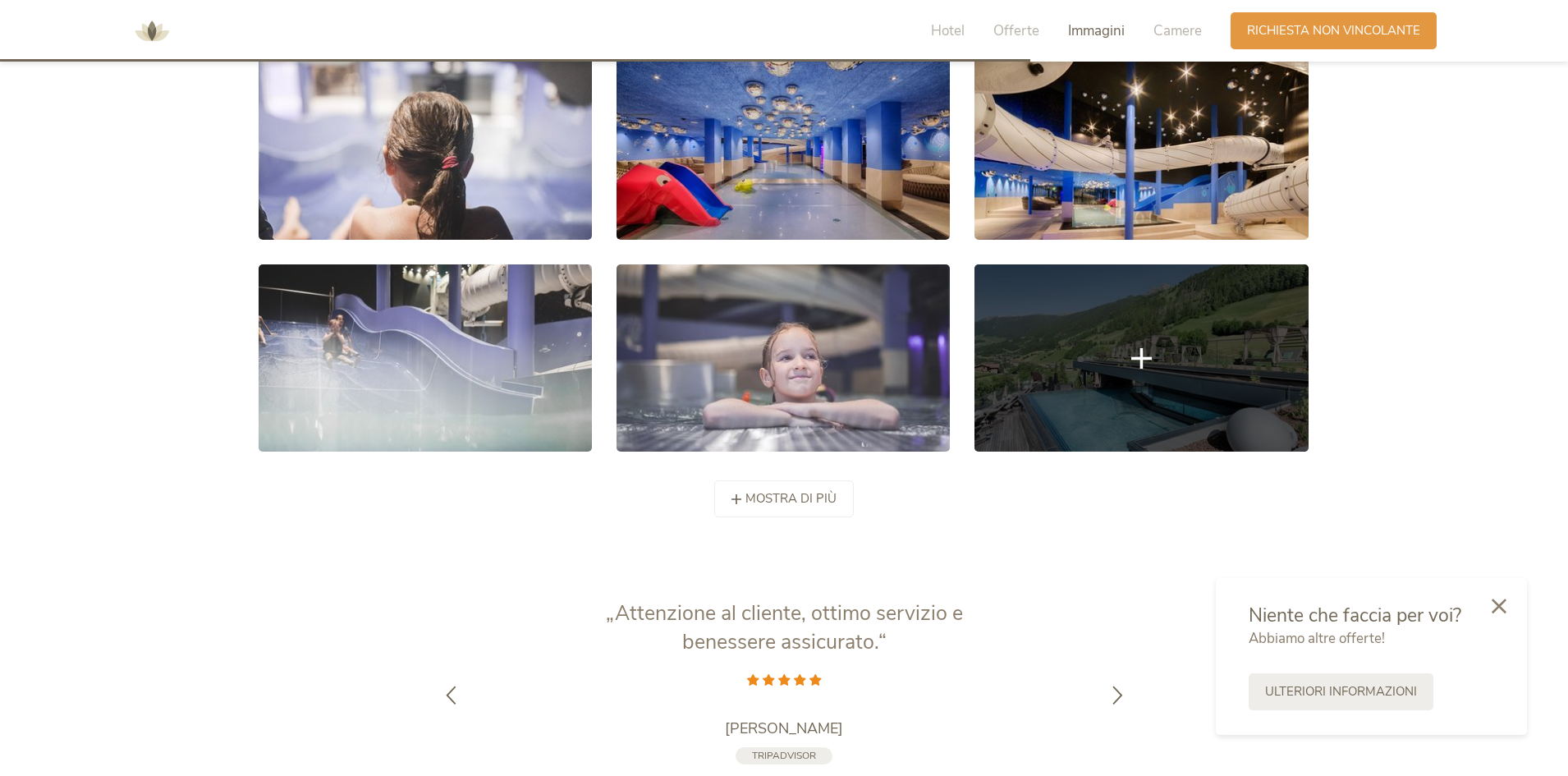
click at [1142, 359] on icon at bounding box center [1141, 357] width 20 height 20
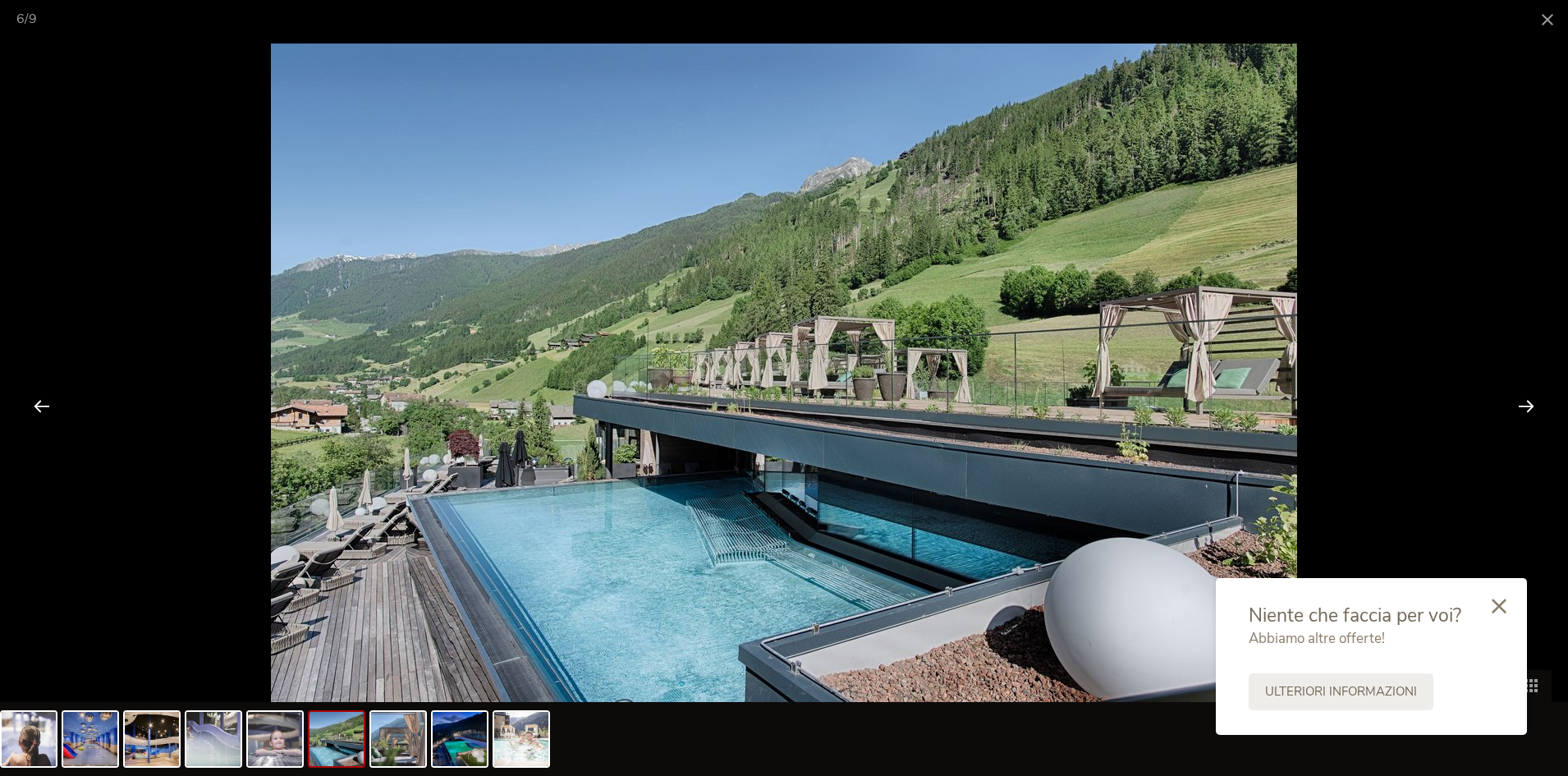
click at [1529, 405] on div at bounding box center [1526, 406] width 51 height 51
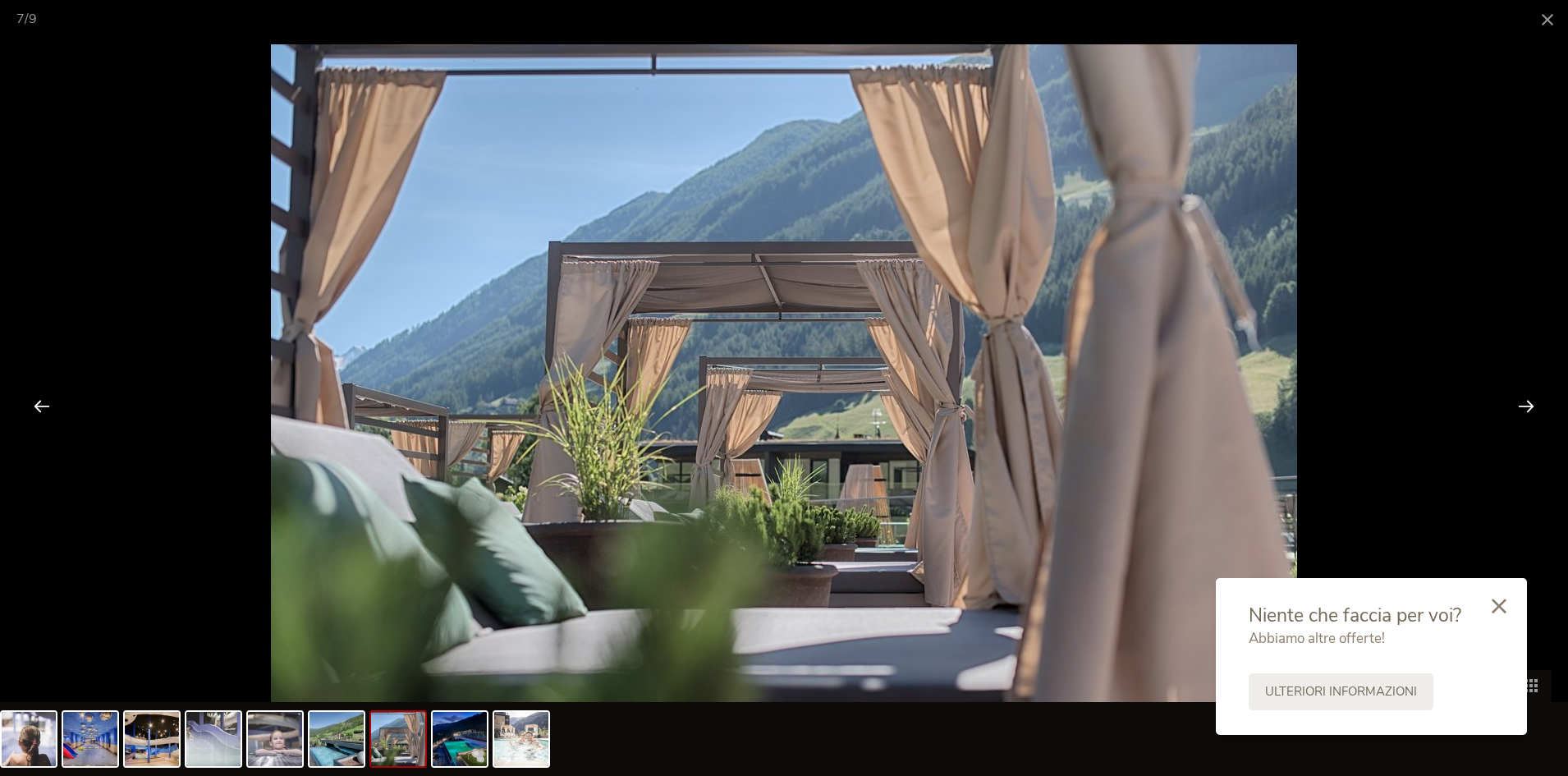
click at [1526, 403] on div at bounding box center [1526, 406] width 51 height 51
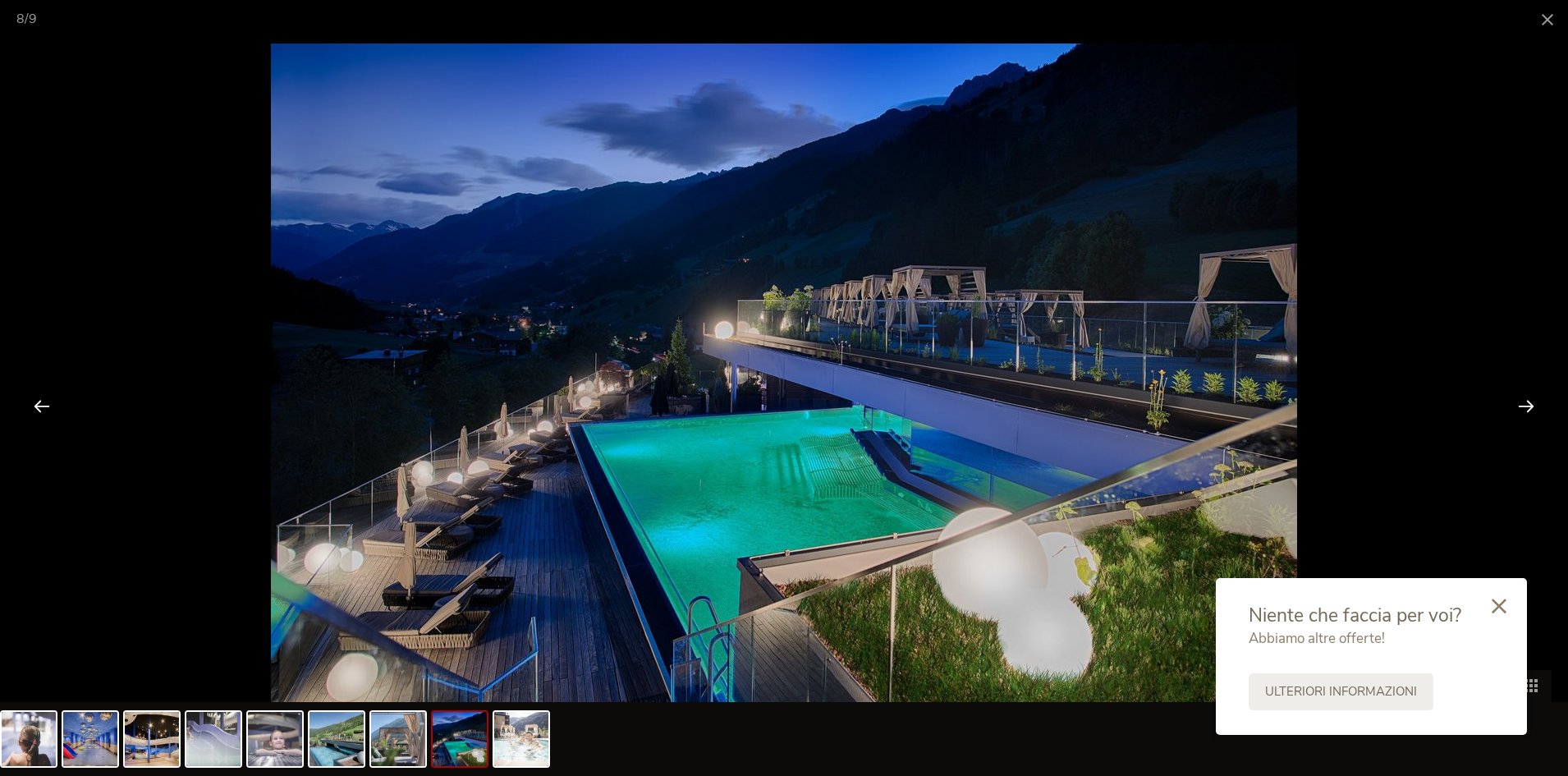
click at [1526, 403] on div at bounding box center [1526, 406] width 51 height 51
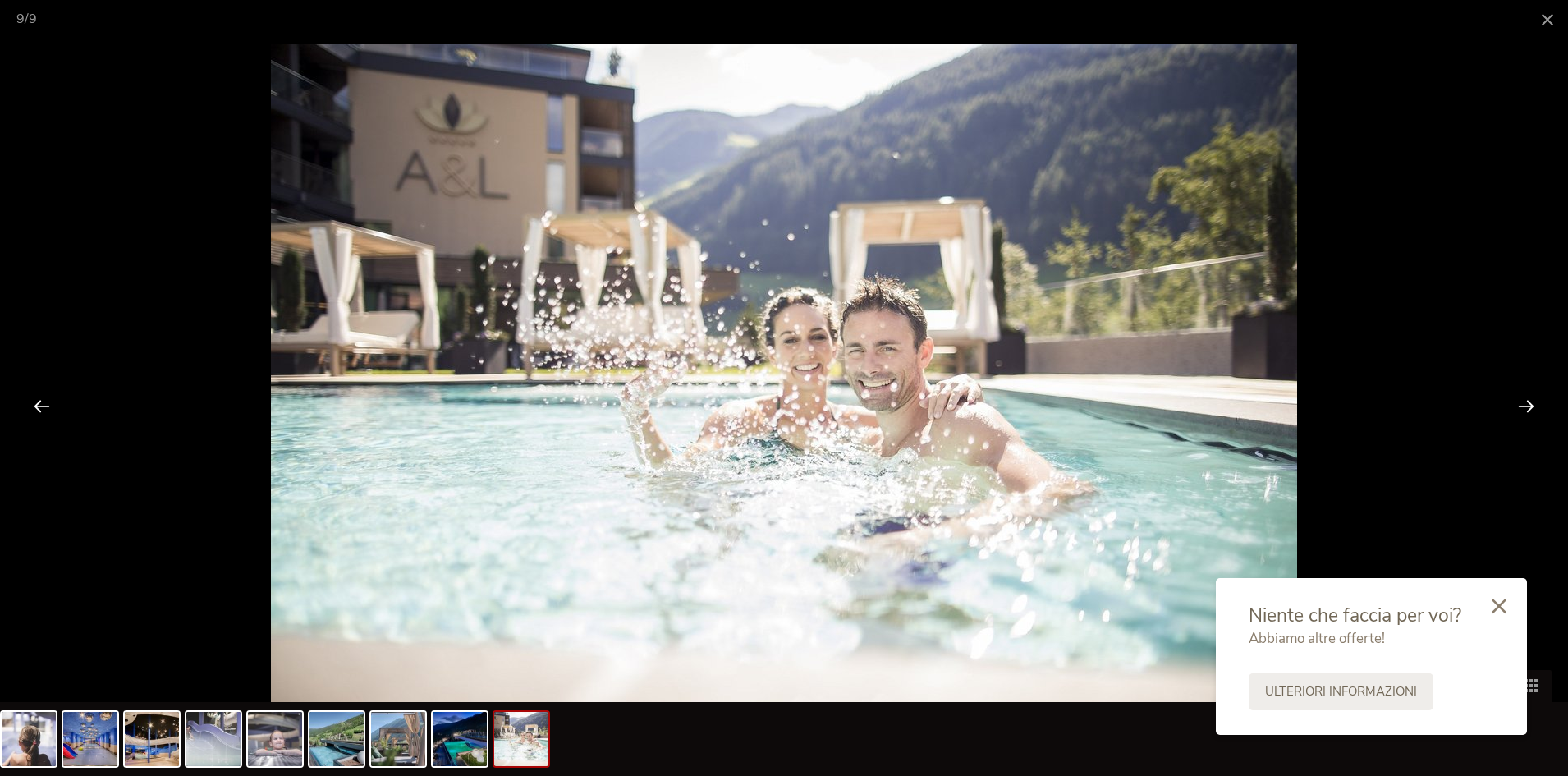
click at [1526, 403] on div at bounding box center [1526, 406] width 51 height 51
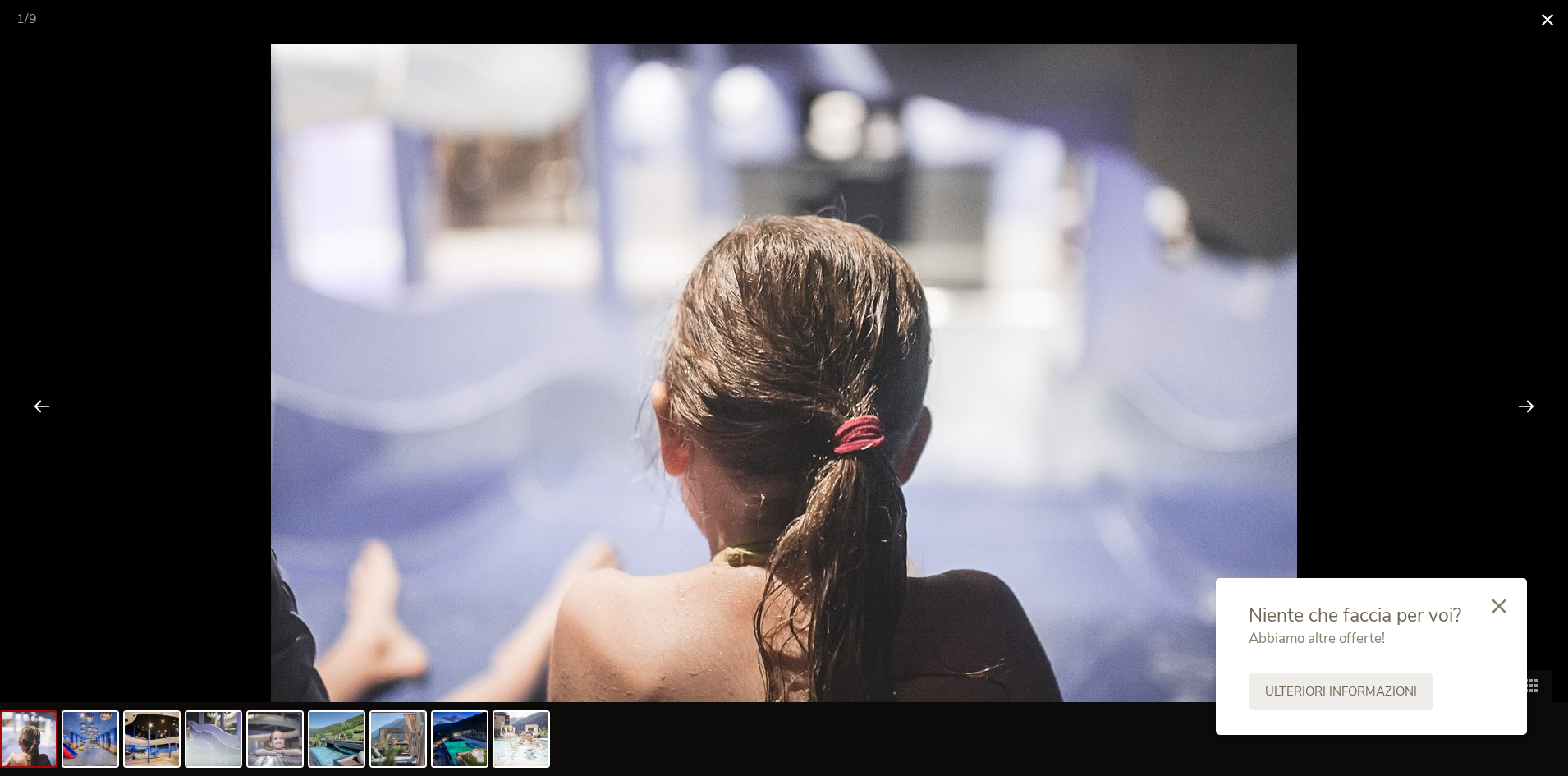
click at [1545, 21] on span at bounding box center [1548, 20] width 41 height 39
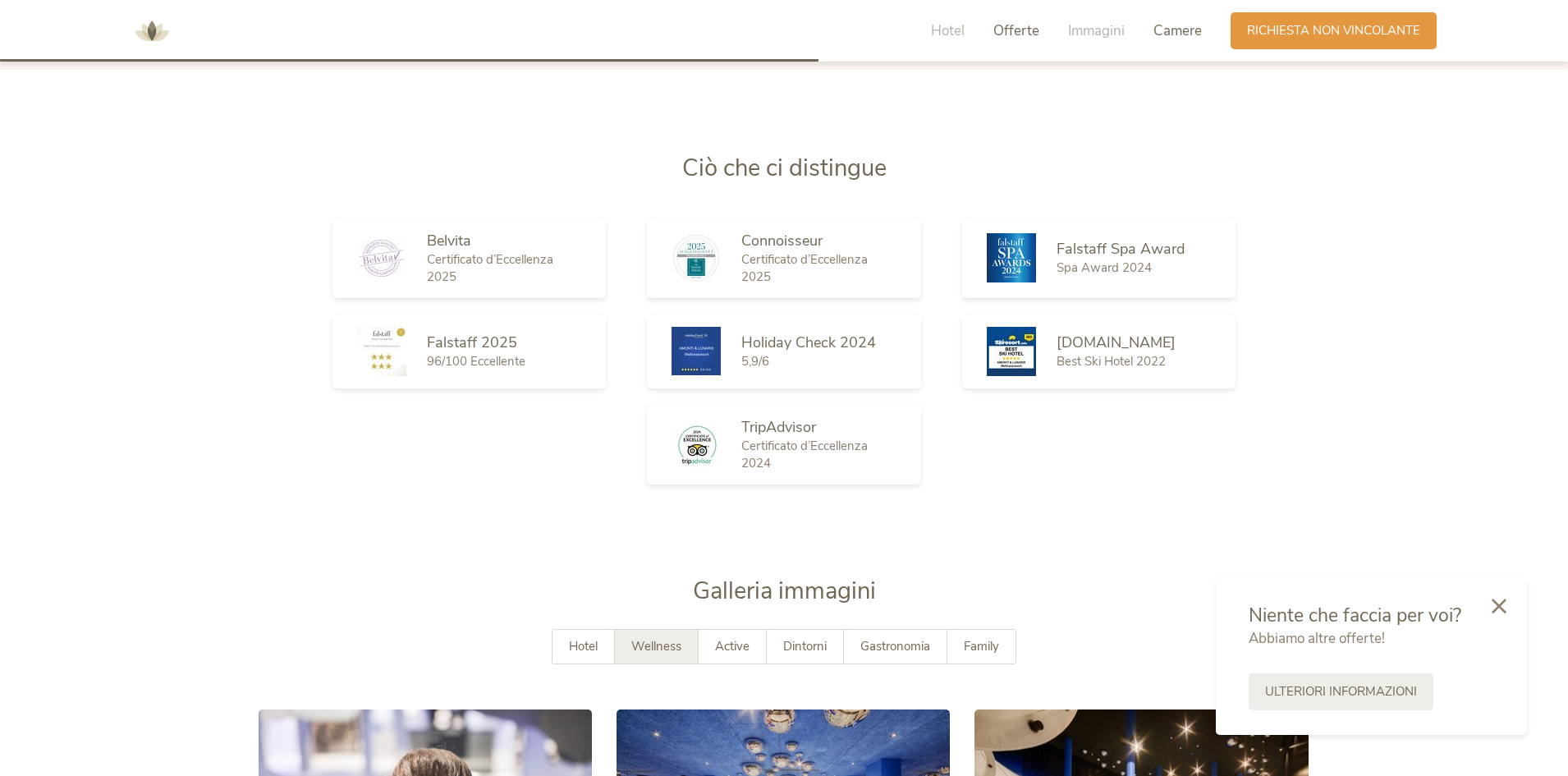
click at [1184, 30] on span "Camere" at bounding box center [1178, 30] width 49 height 19
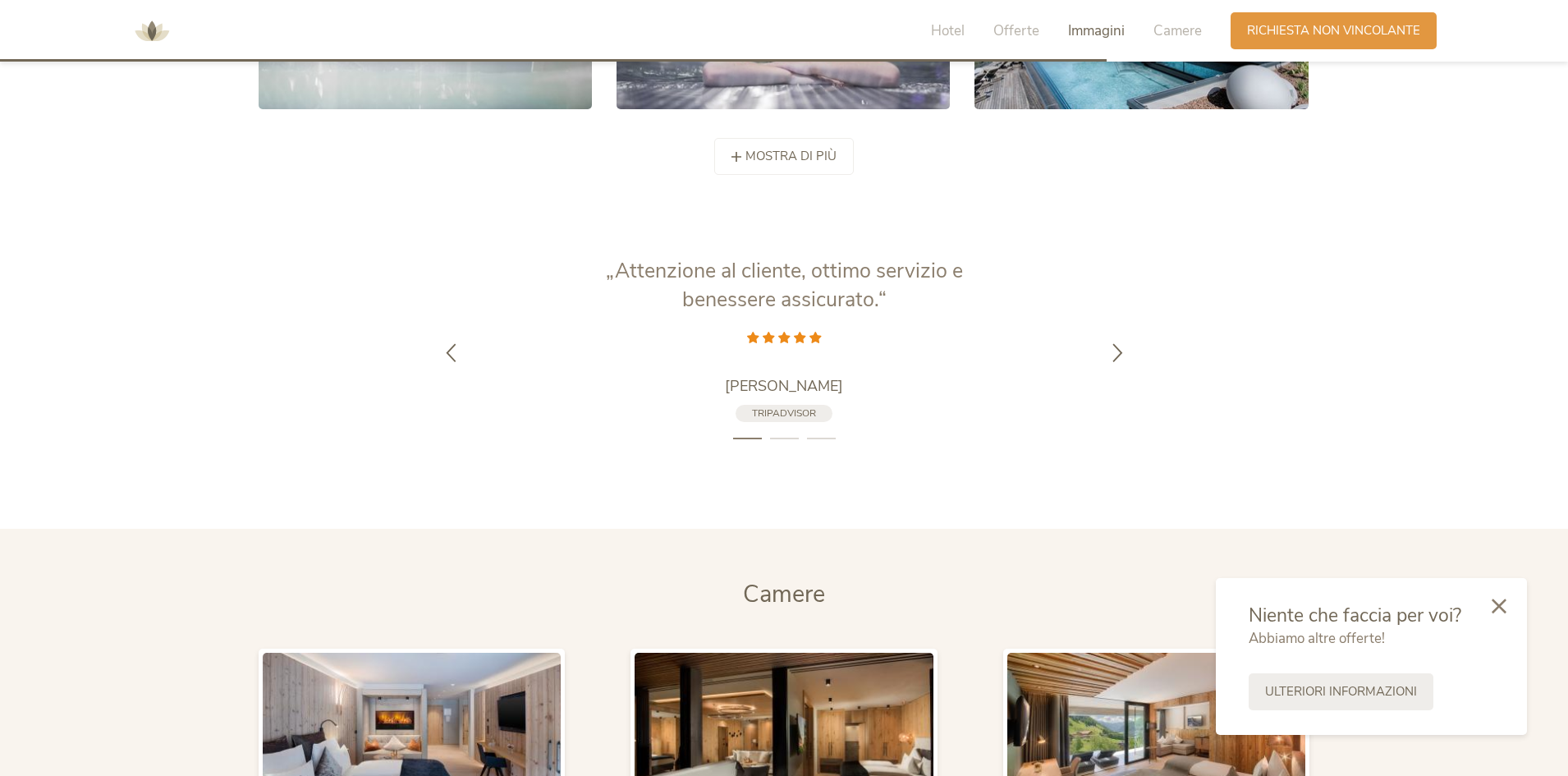
scroll to position [3409, 0]
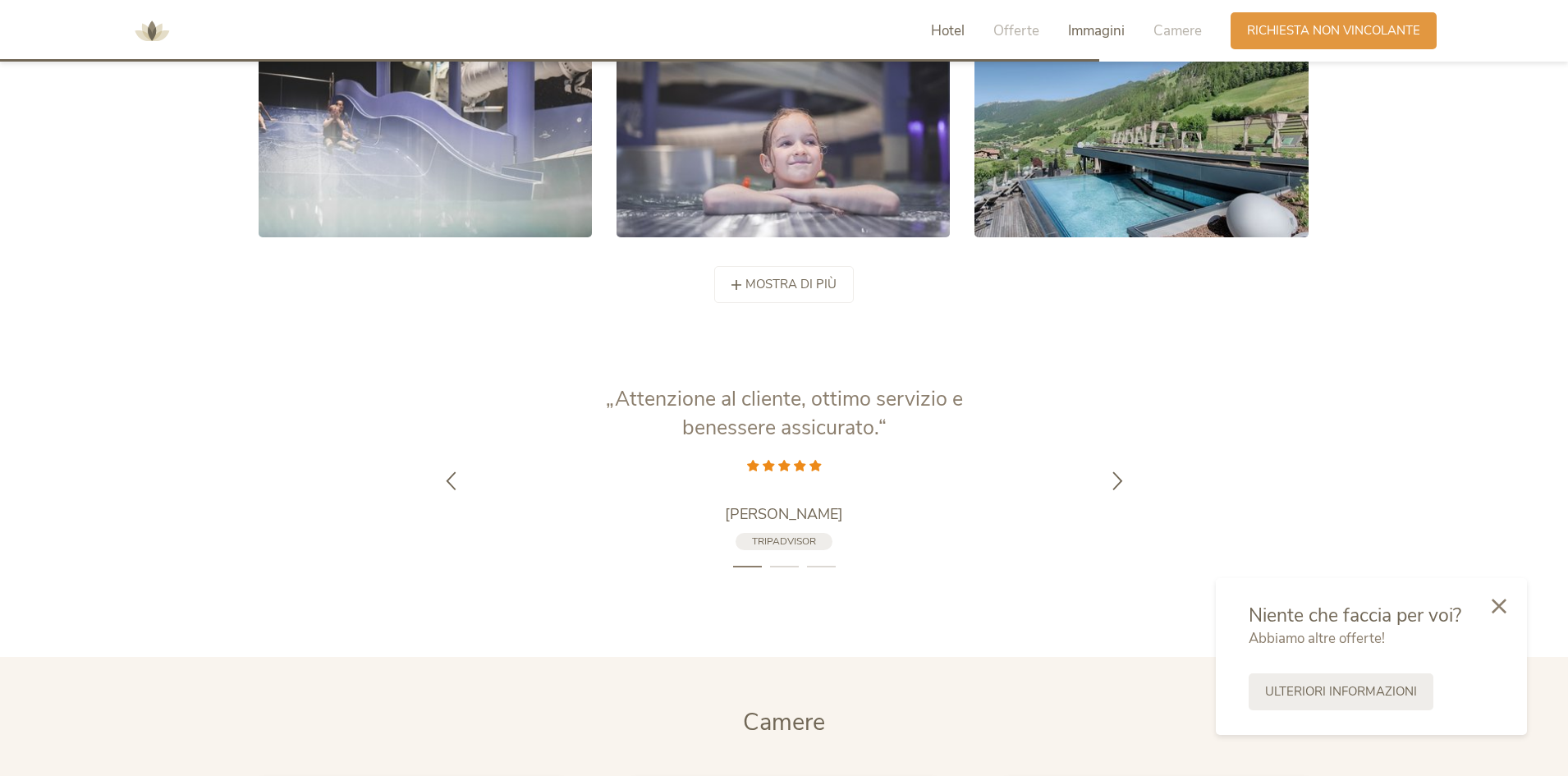
click at [941, 28] on span "Hotel" at bounding box center [947, 30] width 33 height 19
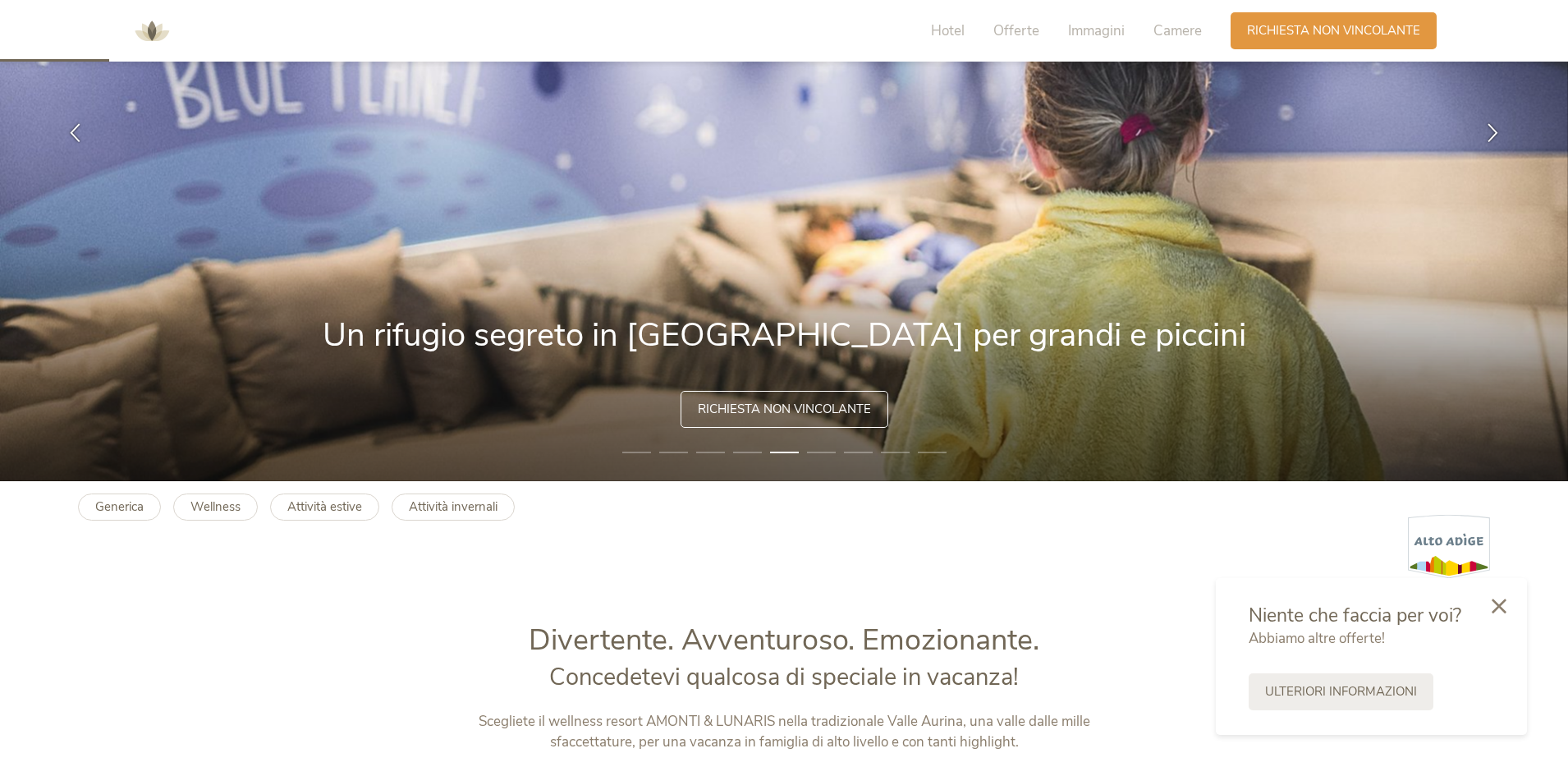
scroll to position [340, 0]
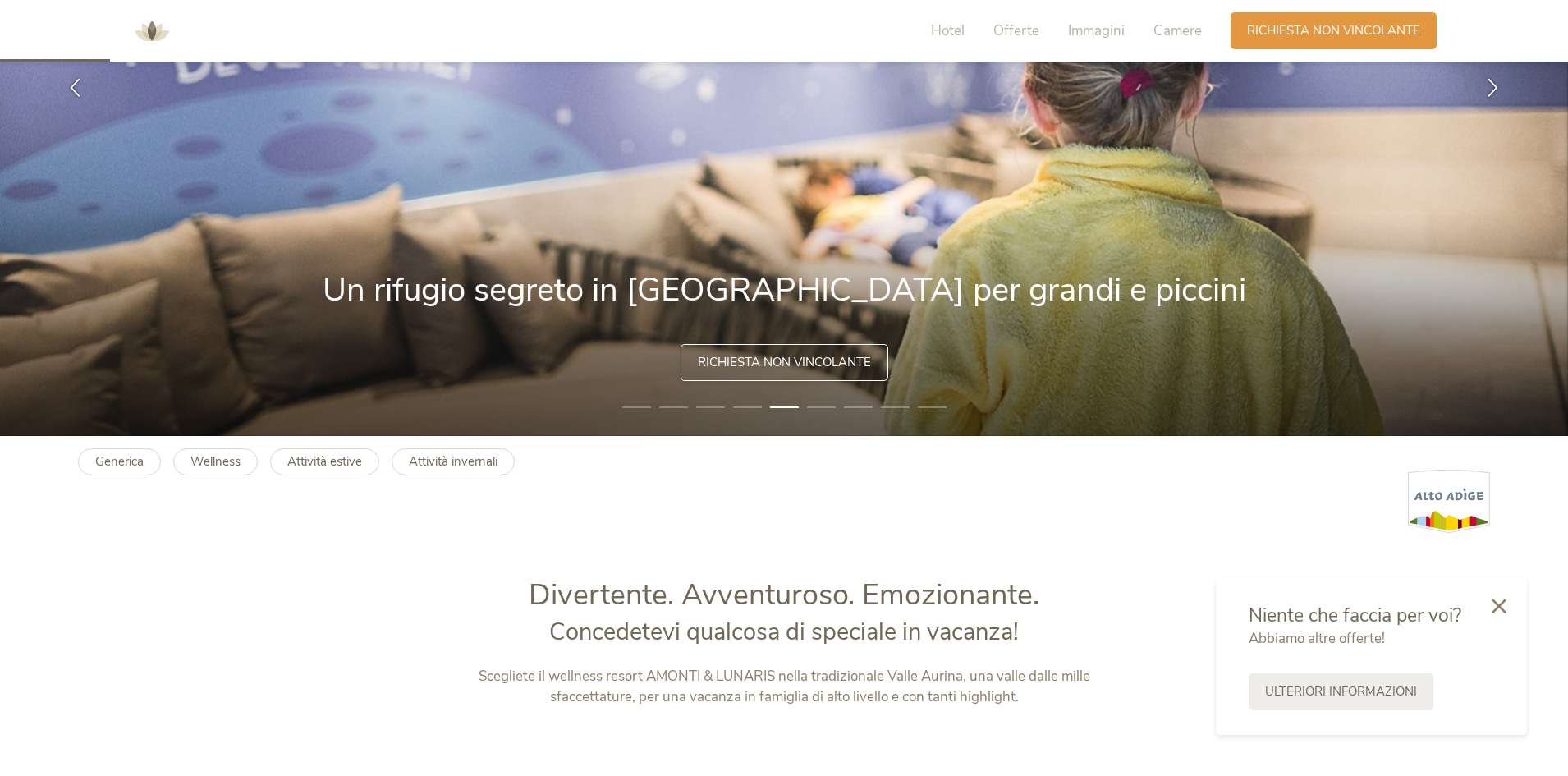
click at [781, 364] on span "Richiesta non vincolante" at bounding box center [784, 363] width 174 height 18
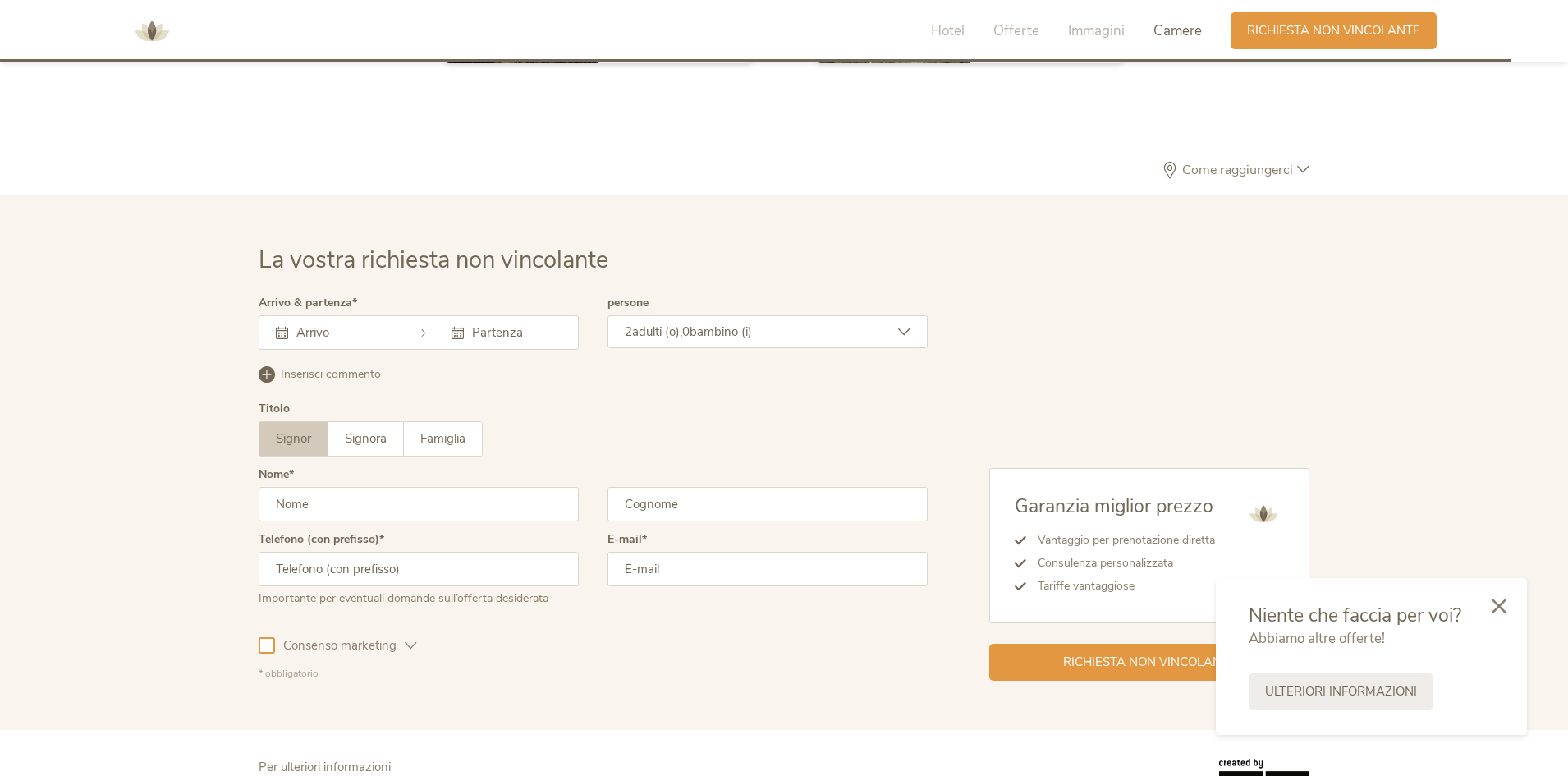
scroll to position [4863, 0]
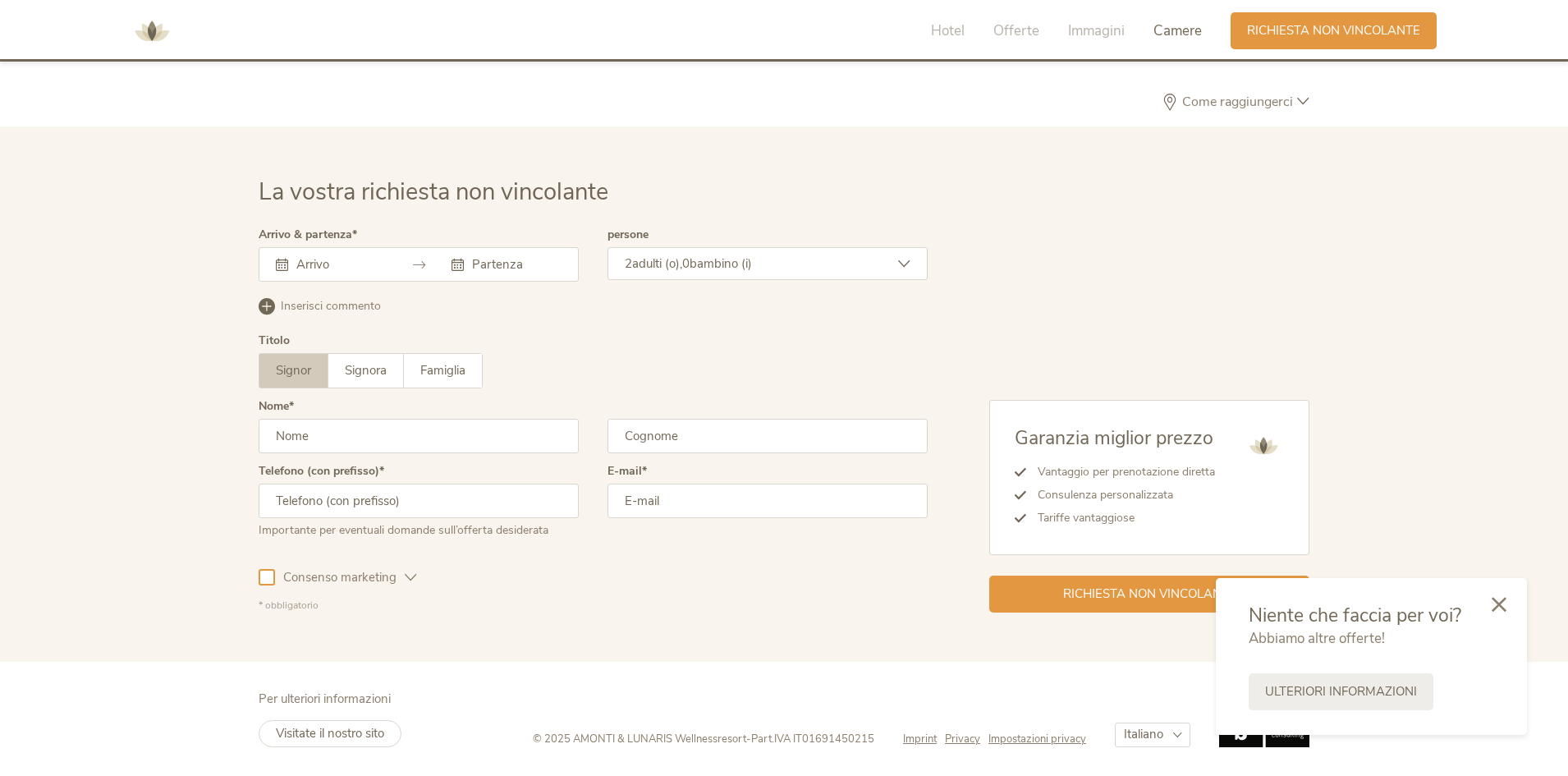
click at [1501, 601] on icon at bounding box center [1499, 604] width 15 height 15
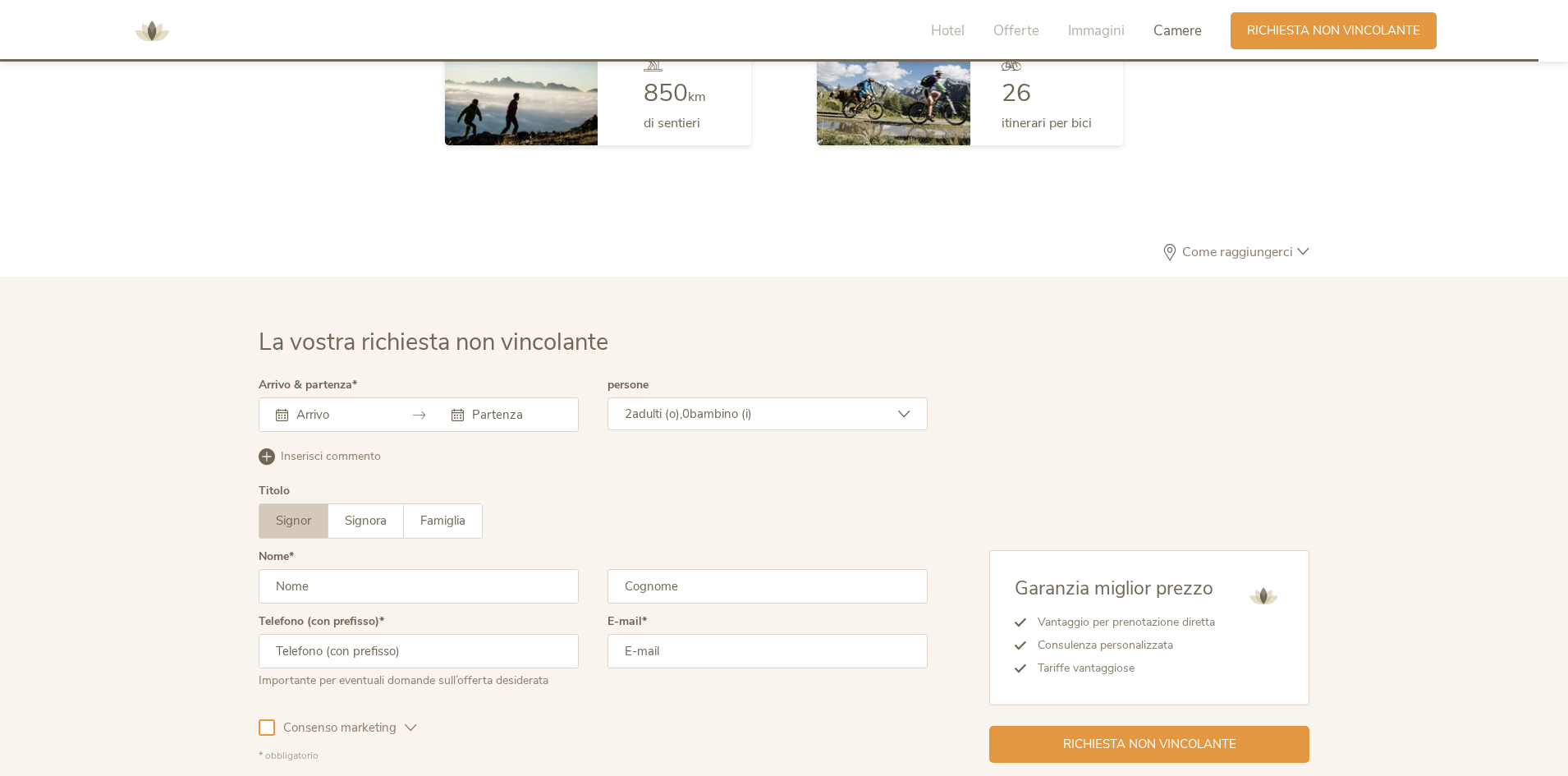
scroll to position [4699, 0]
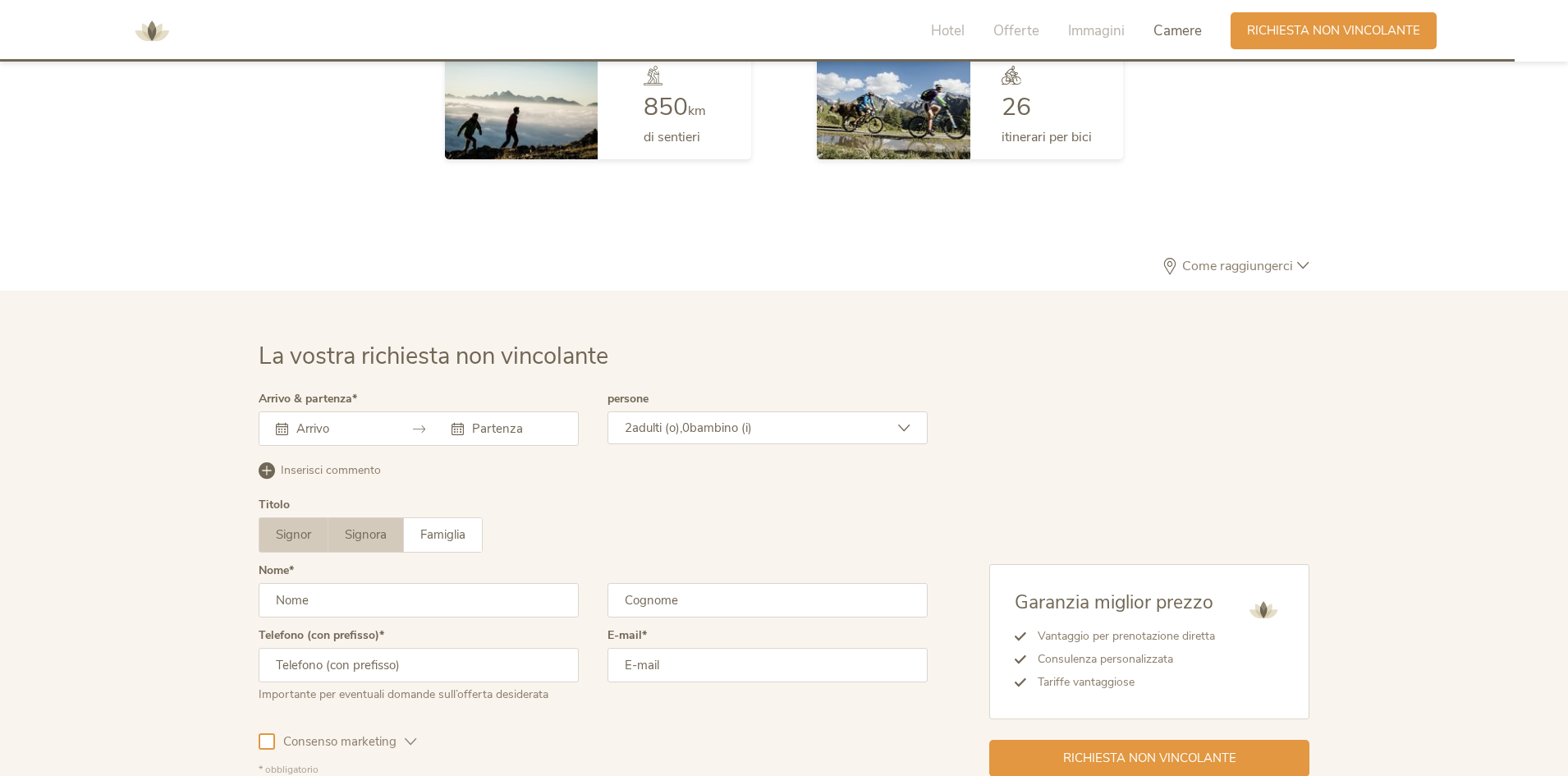
click at [371, 532] on span "Signora" at bounding box center [365, 534] width 42 height 17
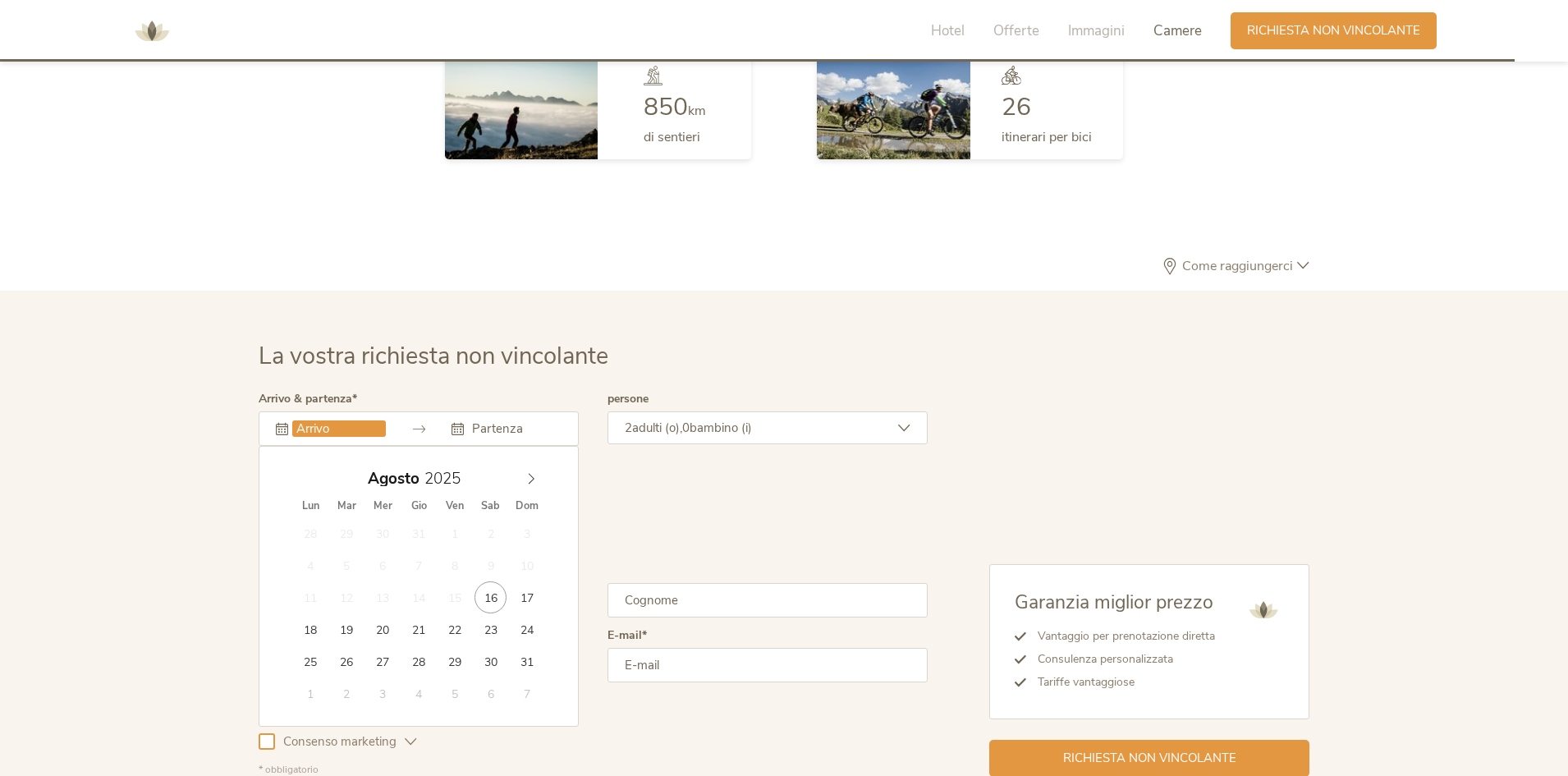
click at [344, 431] on input "text" at bounding box center [340, 429] width 94 height 17
type input "17.08.2025"
type input "20.08.2025"
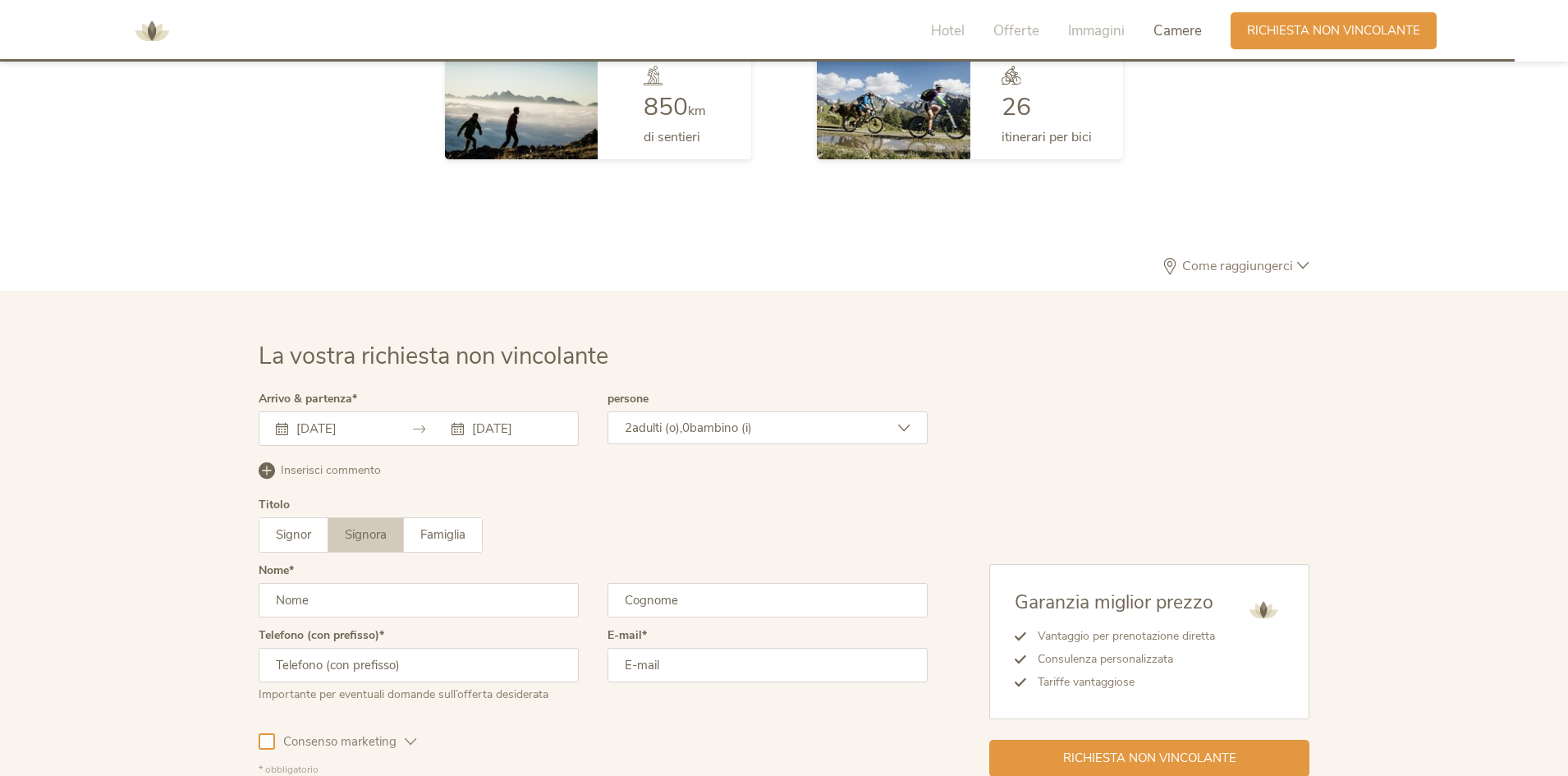
click at [730, 435] on span "bambino (i)" at bounding box center [721, 428] width 62 height 17
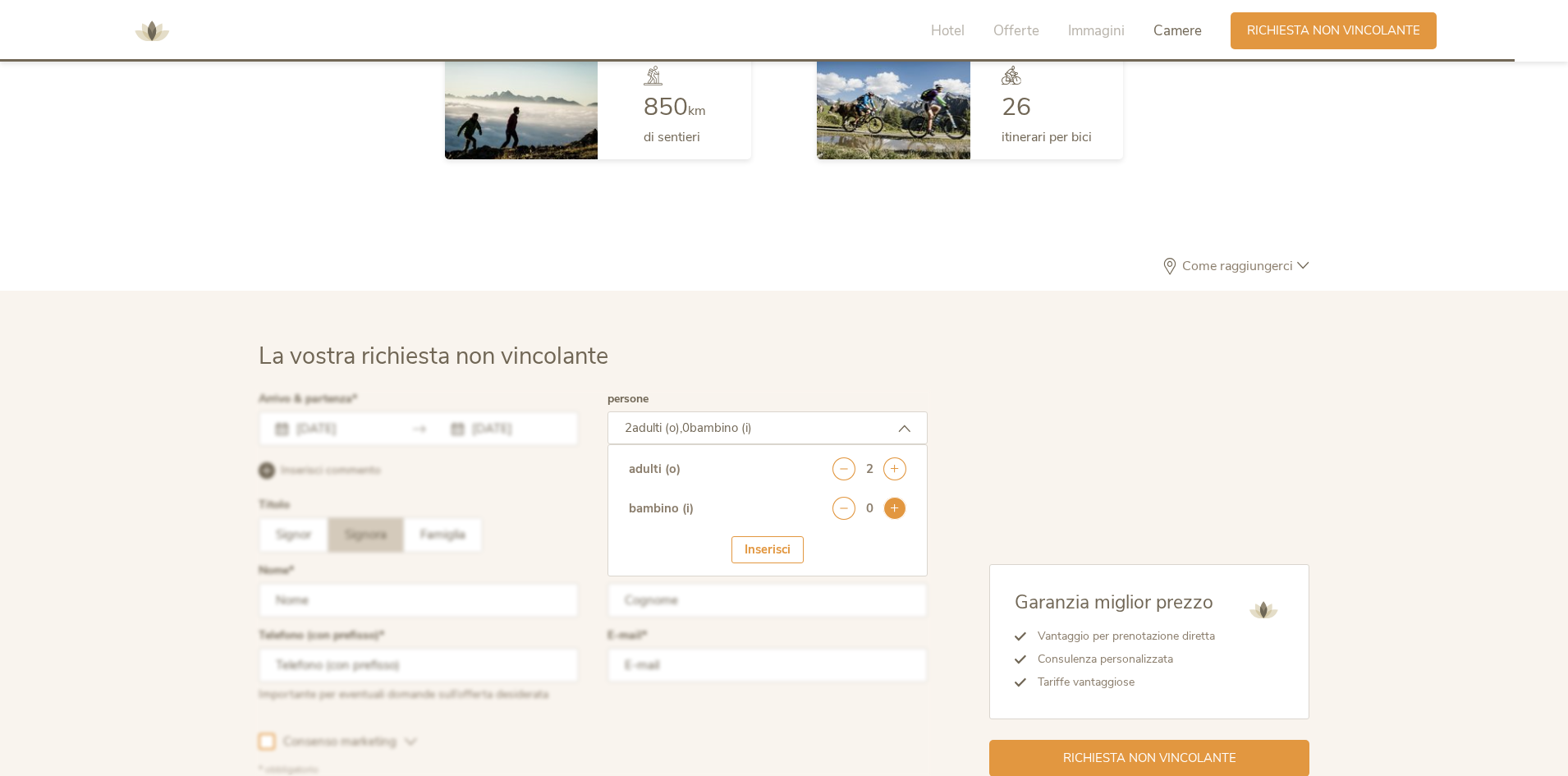
click at [894, 511] on icon at bounding box center [895, 509] width 23 height 23
click at [878, 547] on select "seleziona 0 1 2 3 4 5 6 7 8 9 10 11 12 13 14 15 16 17" at bounding box center [865, 554] width 81 height 27
select select "8"
click at [825, 541] on select "seleziona 0 1 2 3 4 5 6 7 8 9 10 11 12 13 14 15 16 17" at bounding box center [865, 554] width 81 height 27
click at [768, 603] on div "Inserisci" at bounding box center [768, 601] width 72 height 27
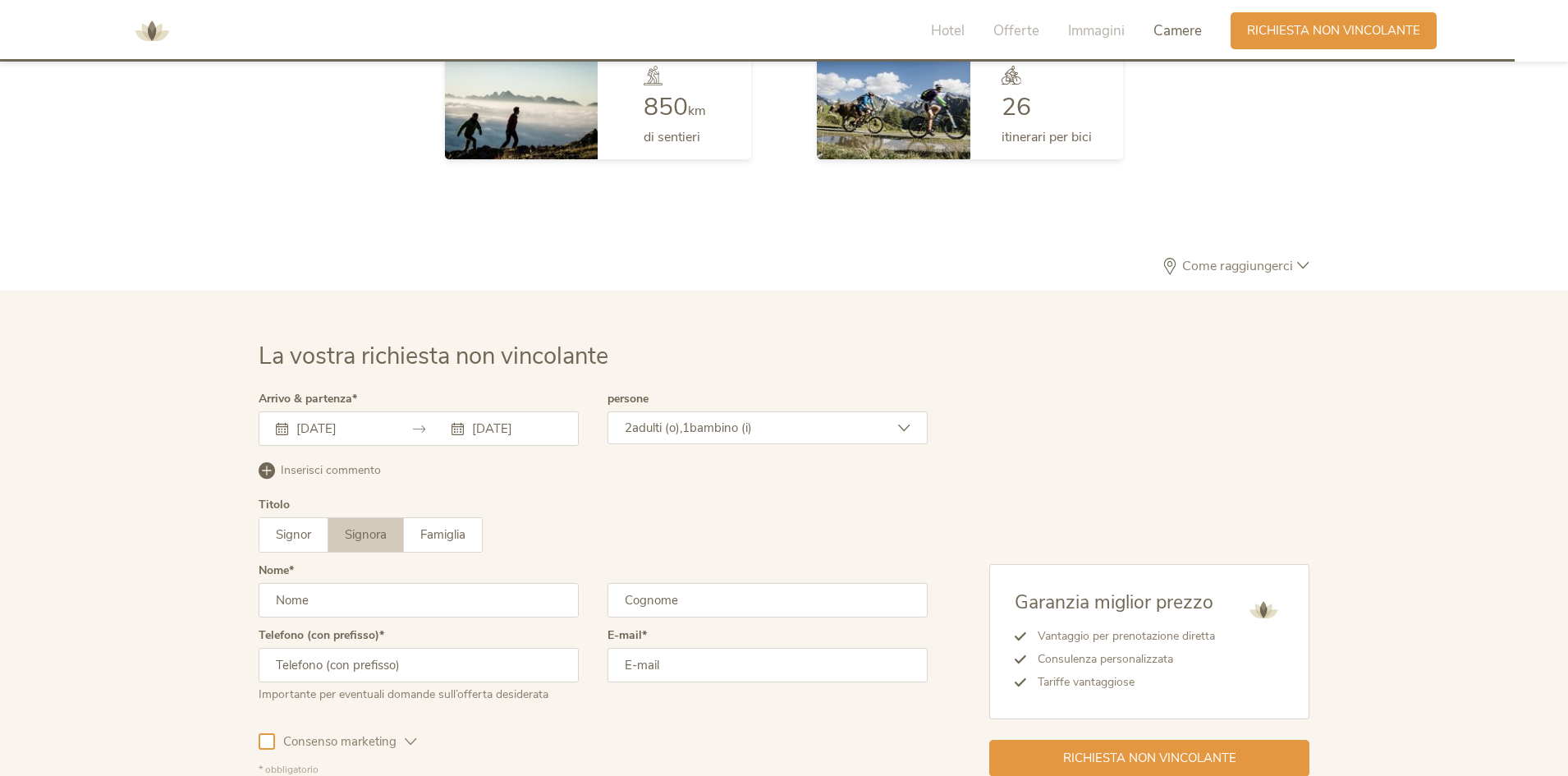
click at [344, 610] on input "text" at bounding box center [419, 599] width 320 height 34
type input "Sara"
type input "Zanette"
click at [799, 668] on input "email" at bounding box center [768, 665] width 320 height 34
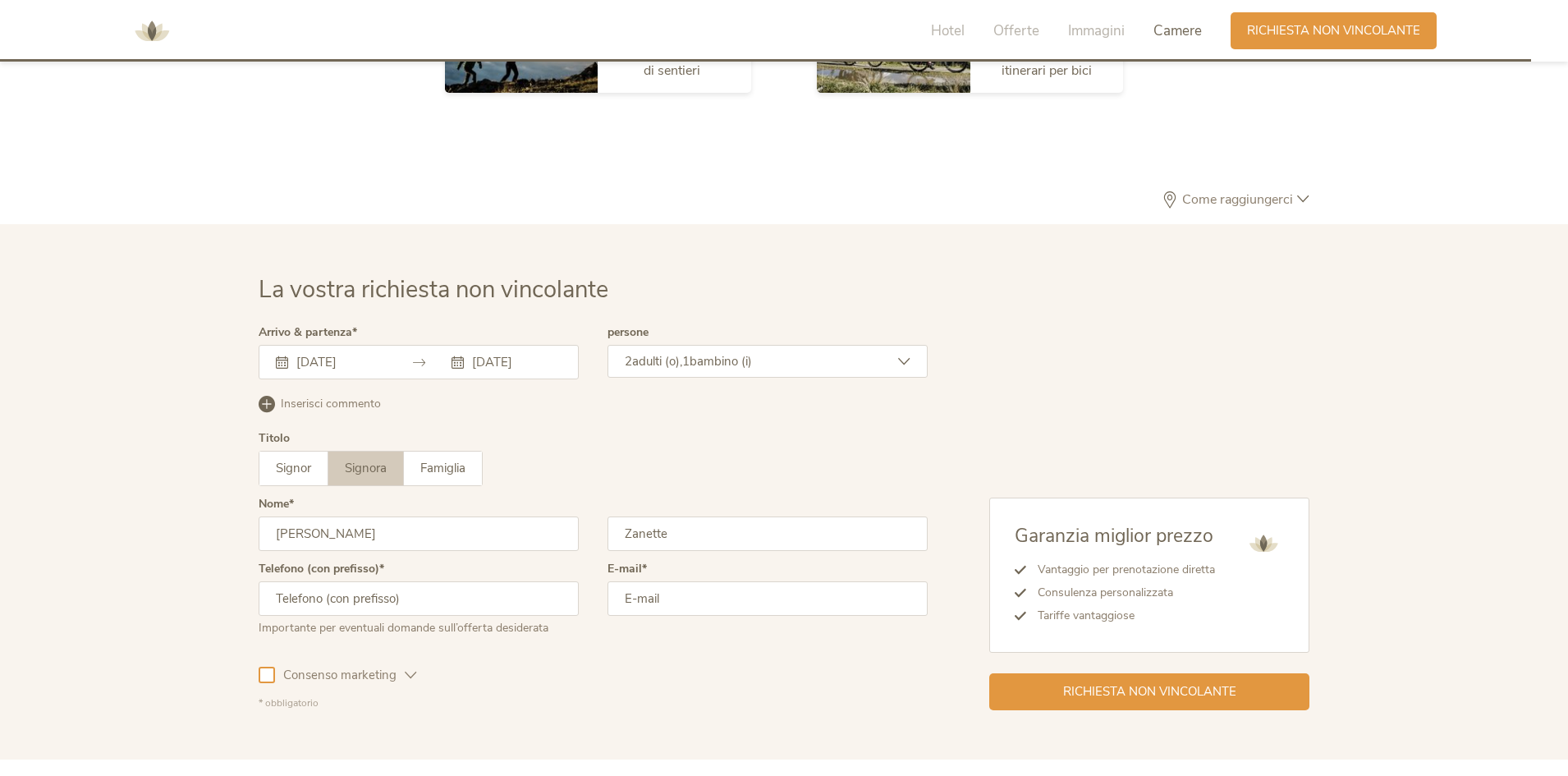
scroll to position [4863, 0]
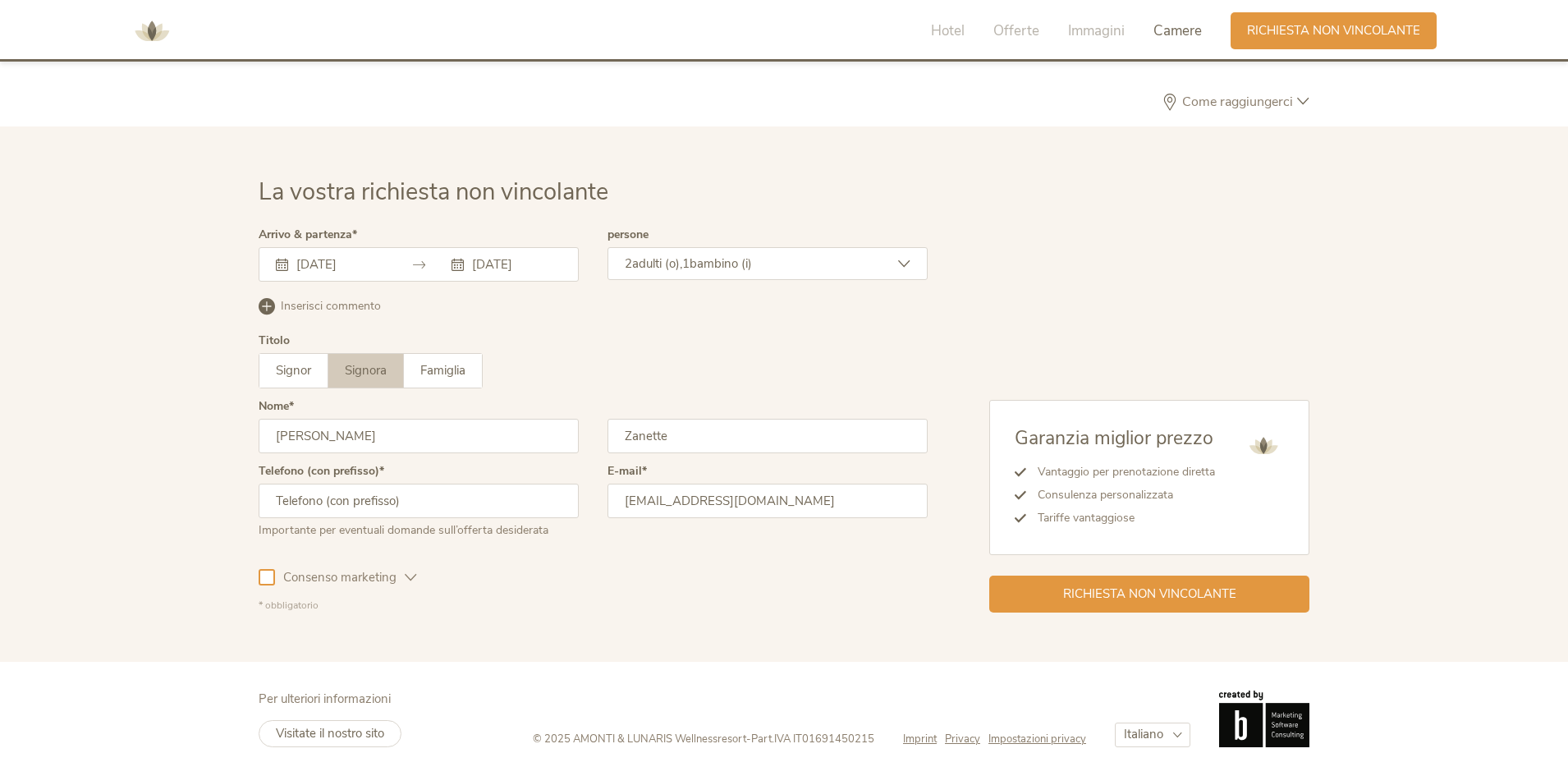
type input "szanette20@gmail.com"
click at [464, 500] on input "text" at bounding box center [419, 501] width 320 height 34
type input "3497576340"
click at [267, 577] on div at bounding box center [266, 577] width 17 height 17
click at [1151, 592] on span "Richiesta non vincolante" at bounding box center [1149, 592] width 174 height 18
